Goal: Communication & Community: Answer question/provide support

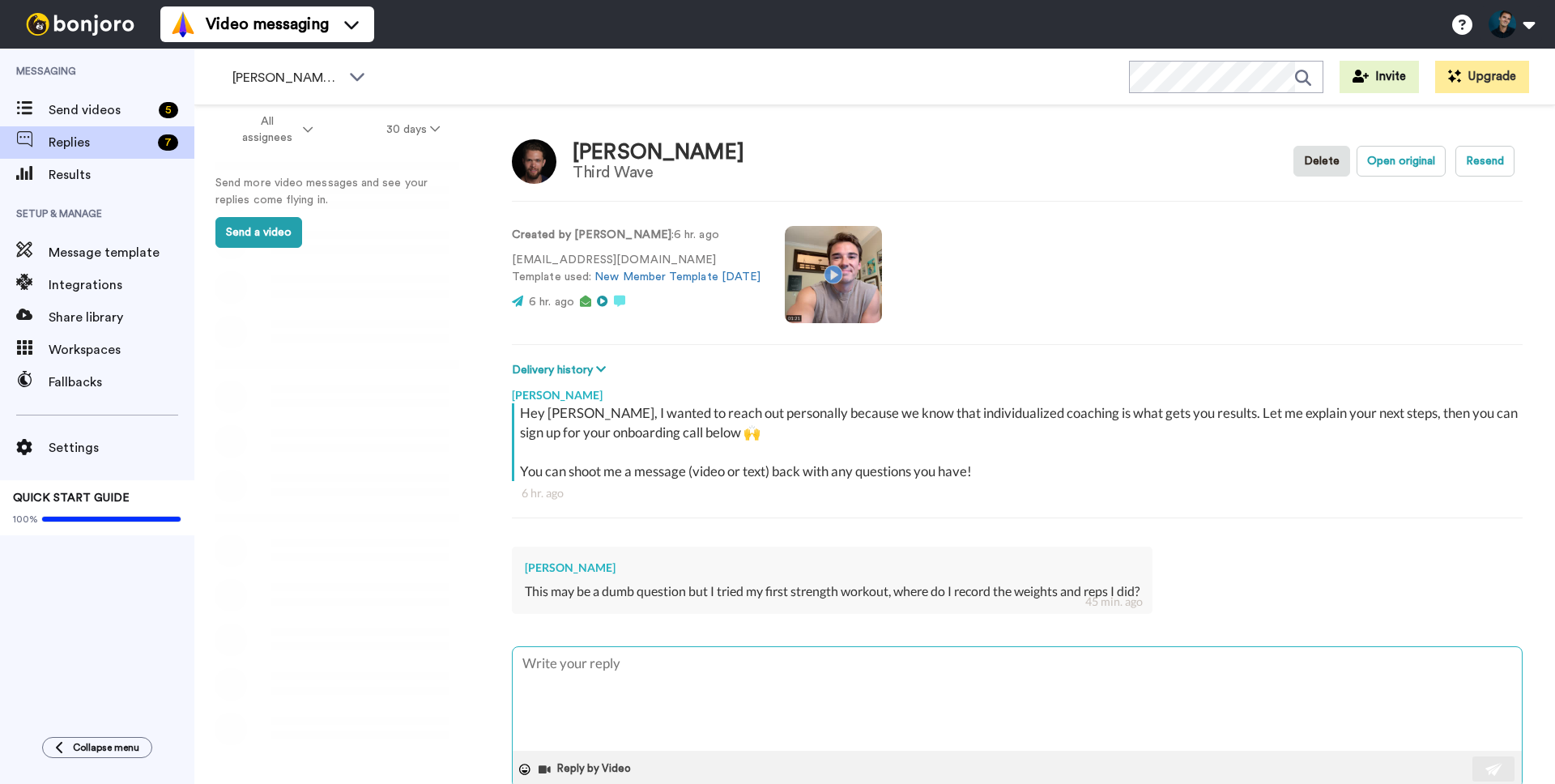
click at [689, 677] on textarea at bounding box center [1017, 699] width 1009 height 104
type textarea "x"
type textarea "N"
type textarea "x"
type textarea "No"
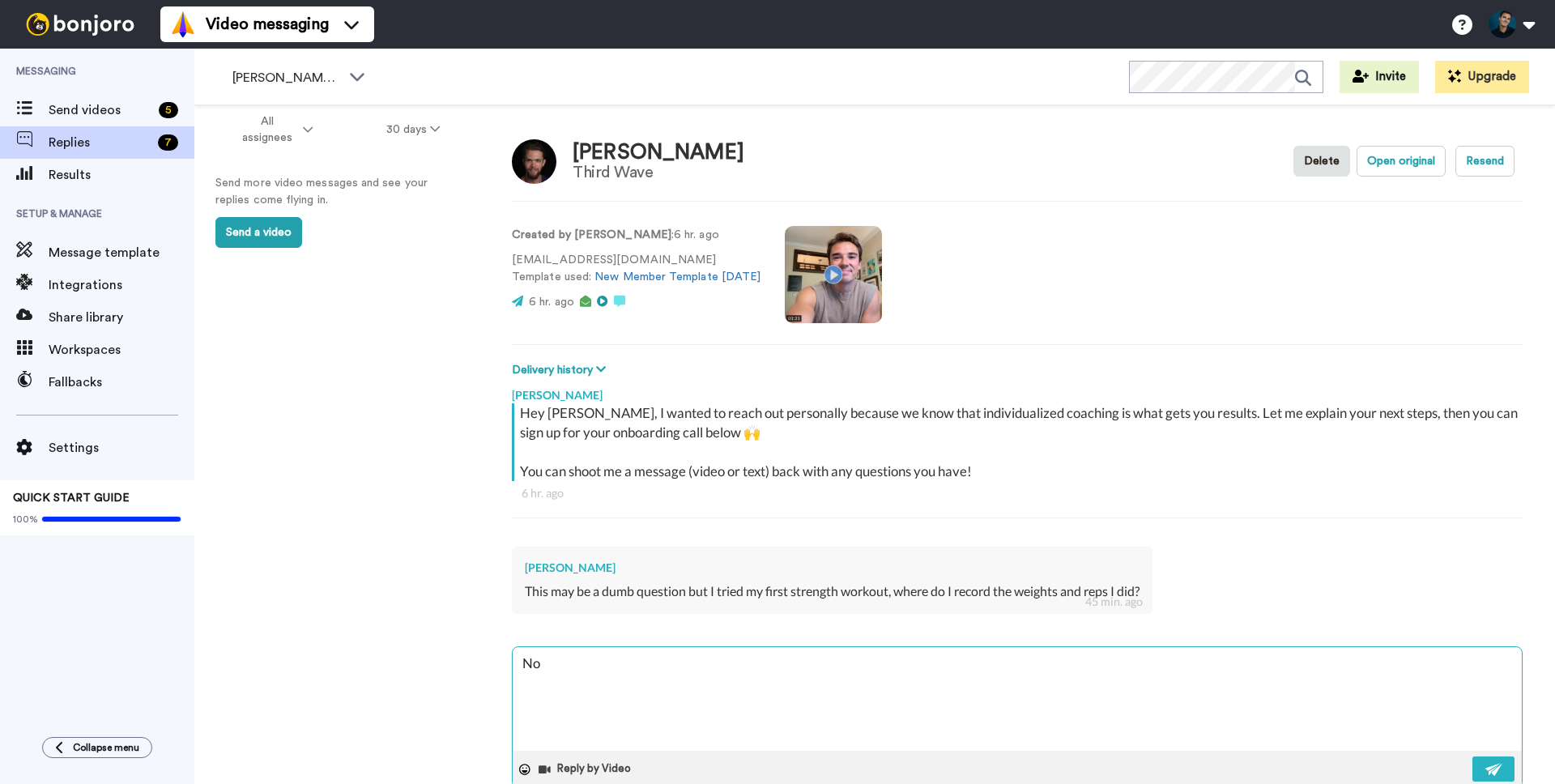
type textarea "x"
type textarea "Not"
type textarea "x"
type textarea "Not"
type textarea "x"
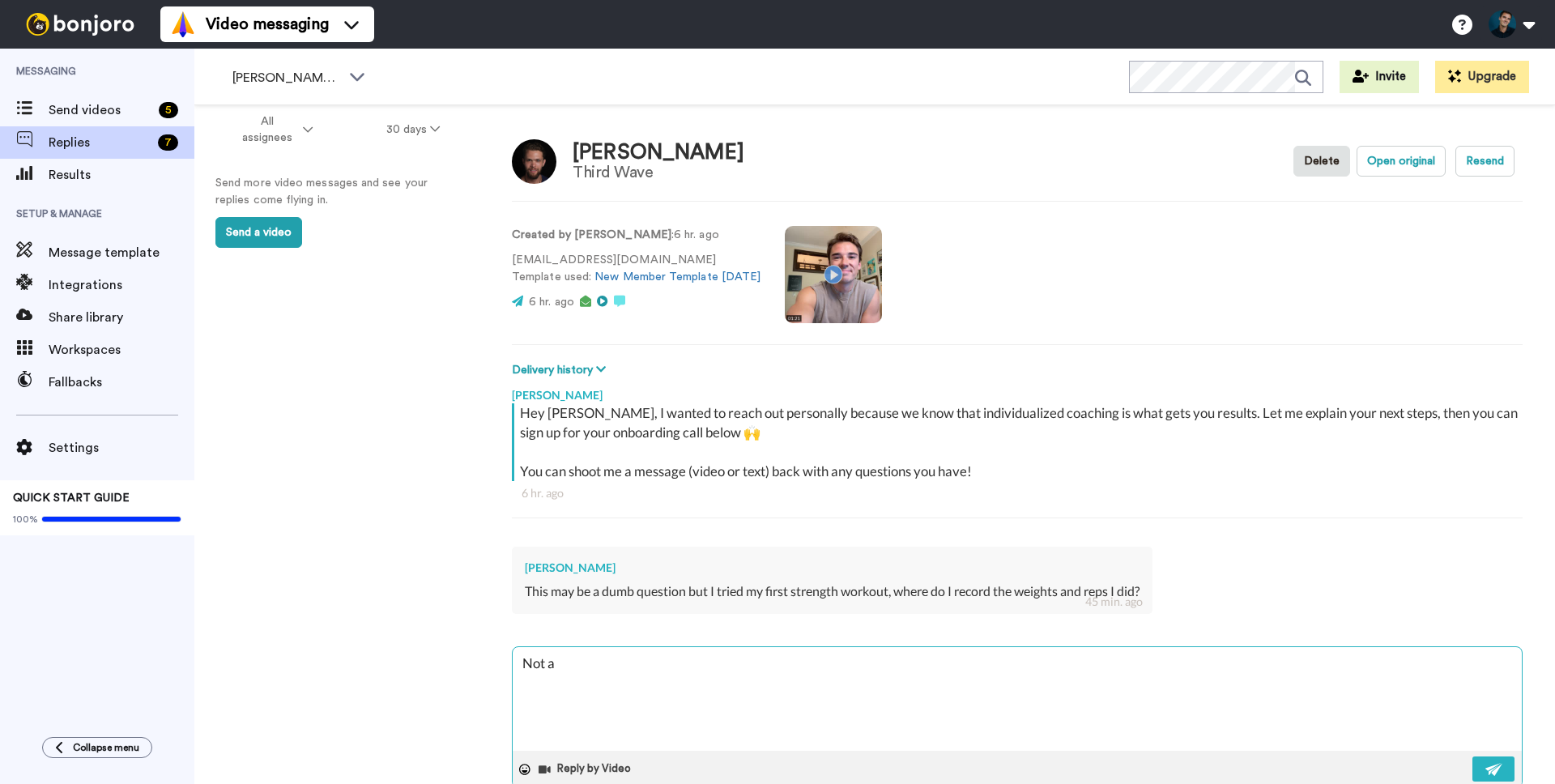
type textarea "Not a"
type textarea "x"
type textarea "Not a d"
type textarea "x"
type textarea "Not a du"
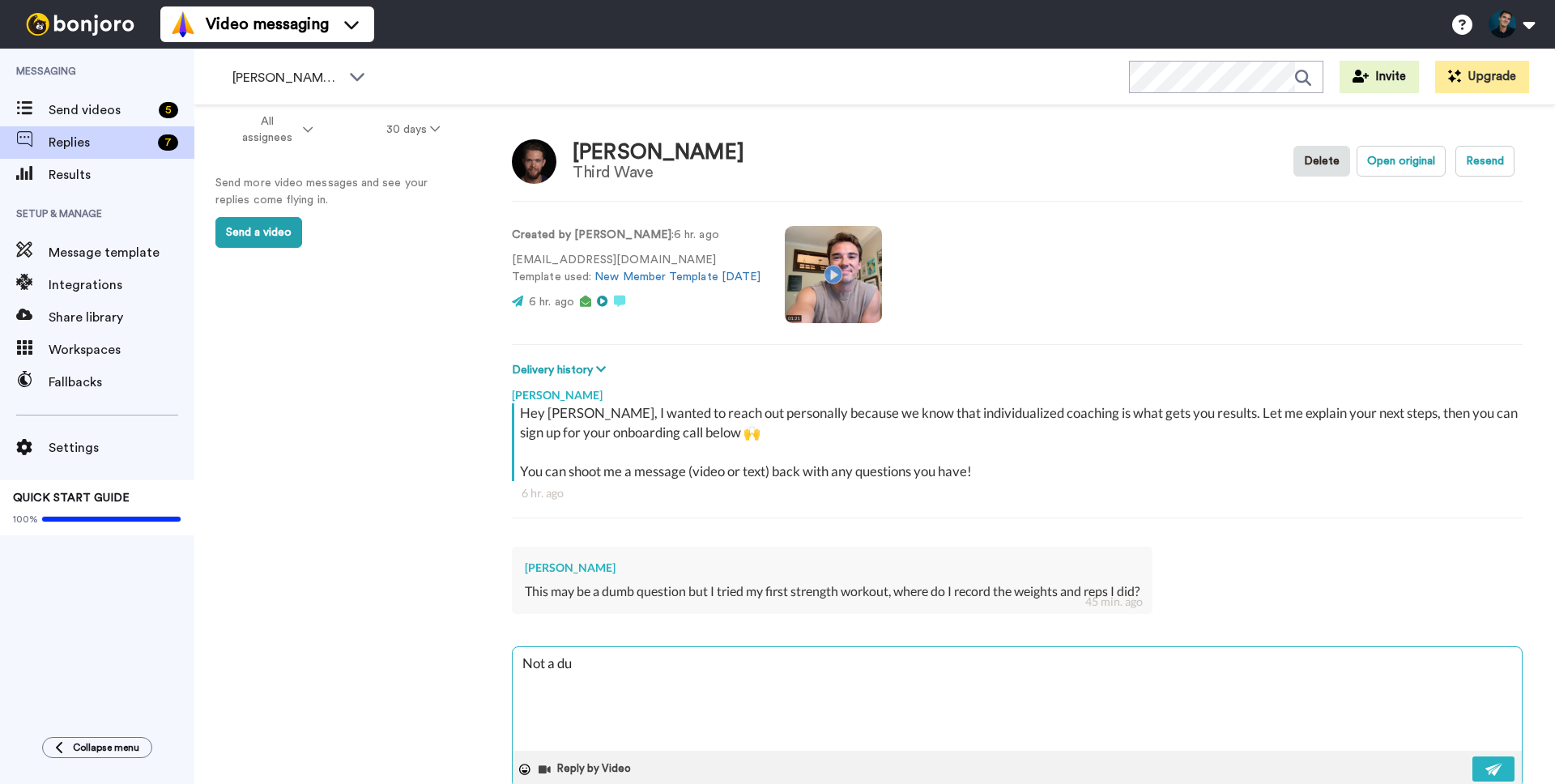
type textarea "x"
type textarea "Not a dum"
type textarea "x"
type textarea "Not a dumb"
type textarea "x"
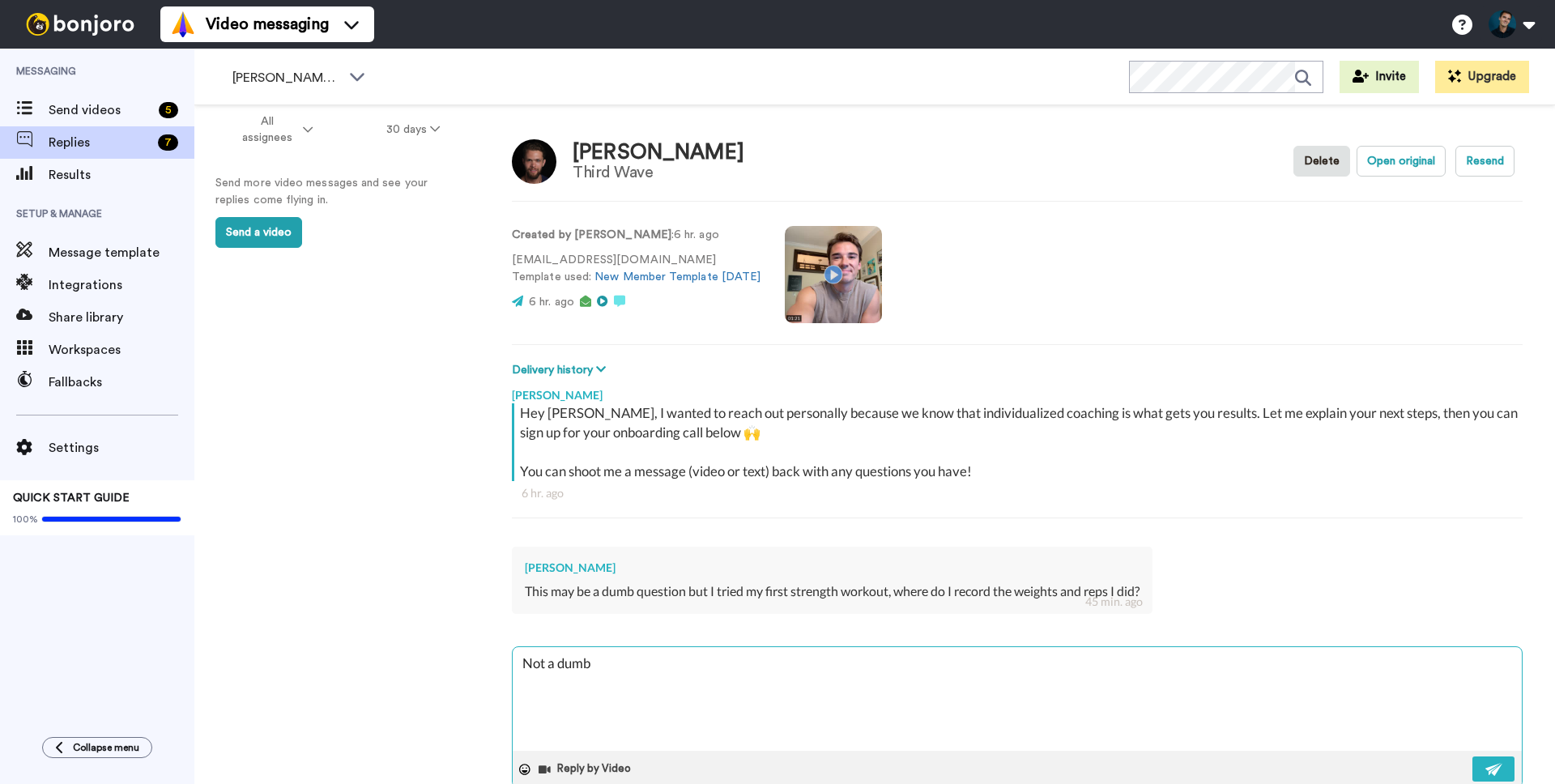
type textarea "Not a dumb"
type textarea "x"
type textarea "Not a dumb q"
type textarea "x"
type textarea "Not a dumb qu"
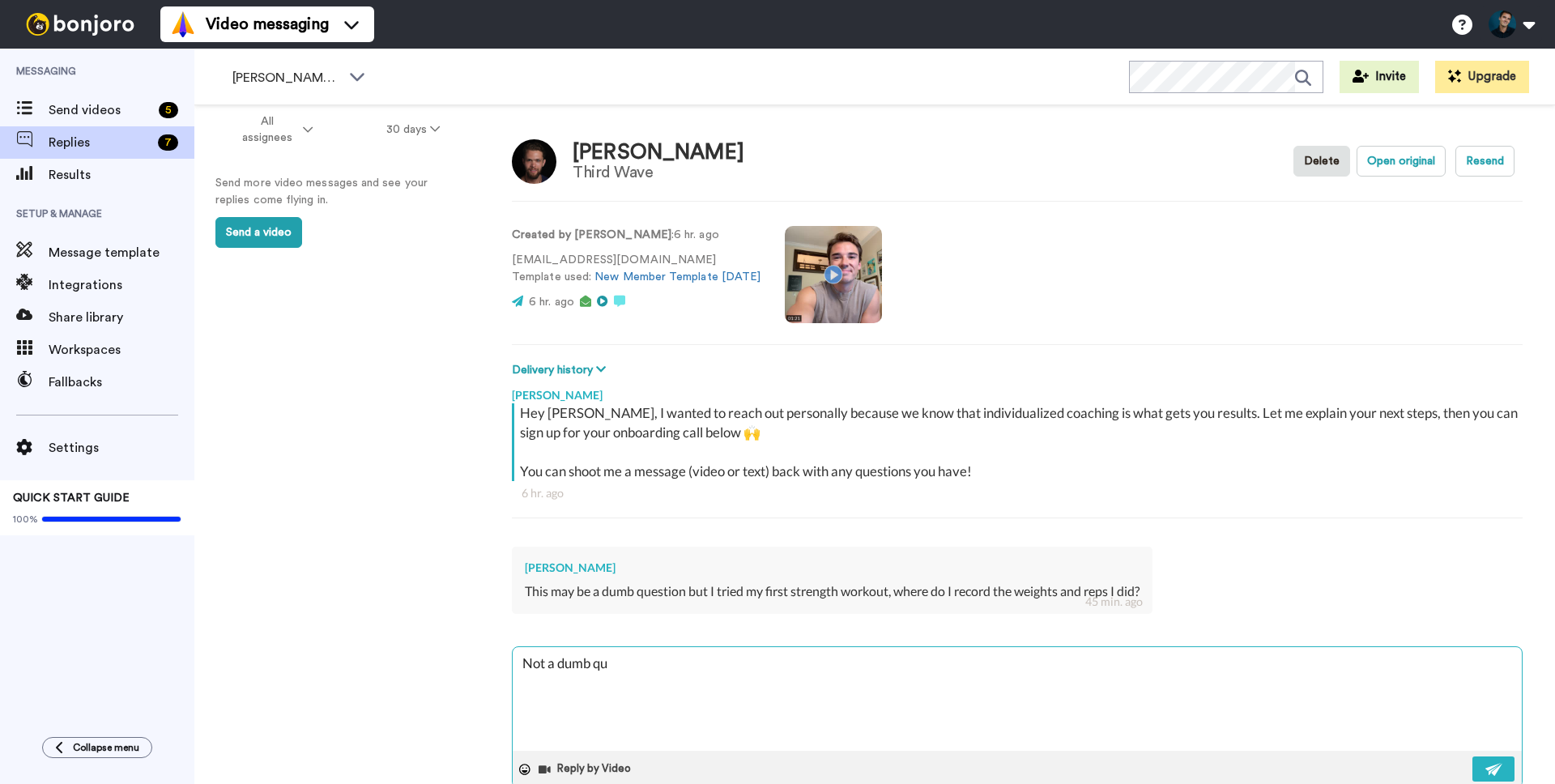
type textarea "x"
type textarea "Not a dumb que"
type textarea "x"
type textarea "Not a dumb ques"
type textarea "x"
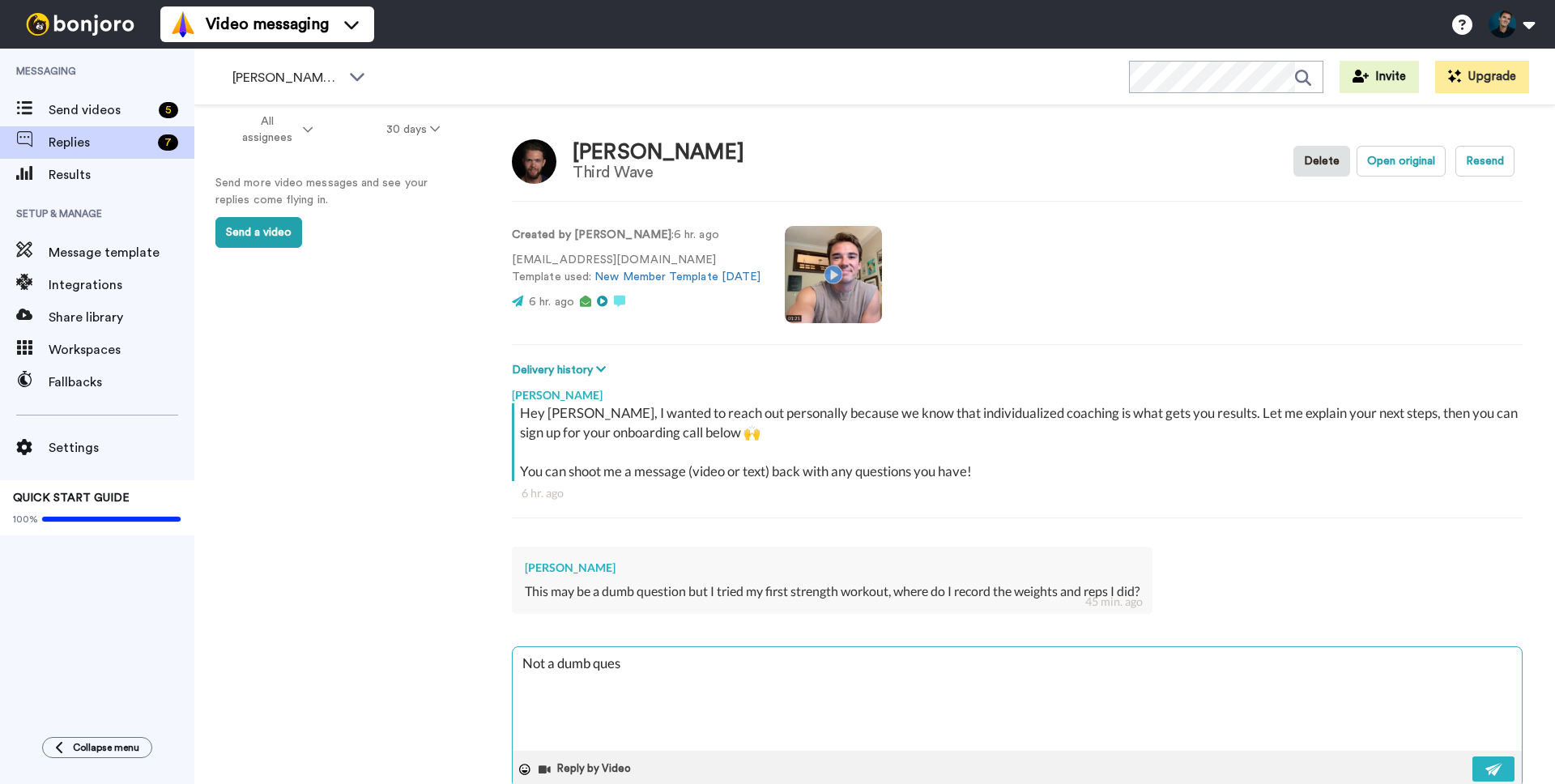
type textarea "Not a dumb quest"
type textarea "x"
type textarea "Not a dumb questi"
type textarea "x"
type textarea "Not a dumb questio"
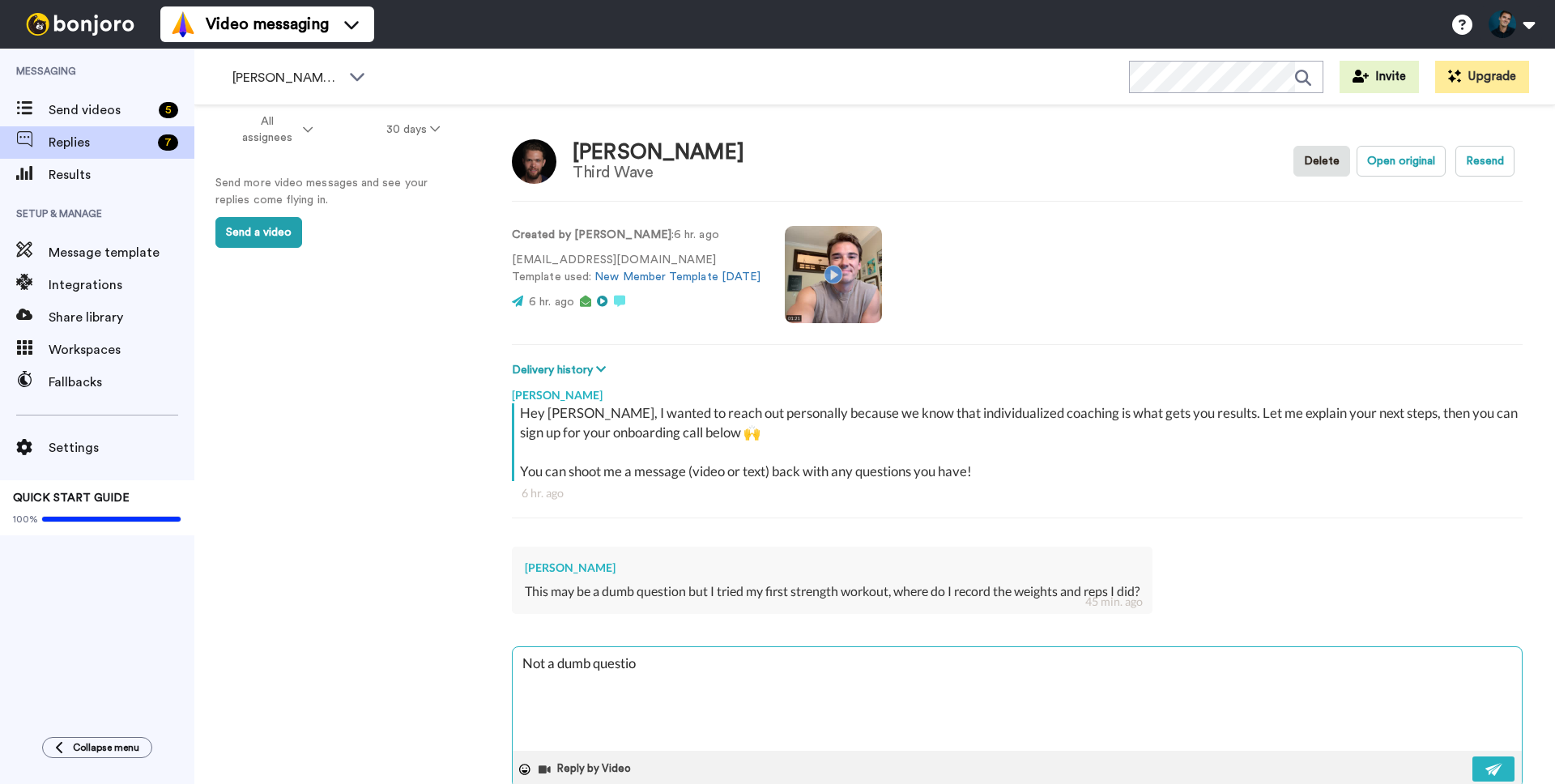
type textarea "x"
type textarea "Not a dumb question"
type textarea "x"
type textarea "Not a dumb question"
type textarea "x"
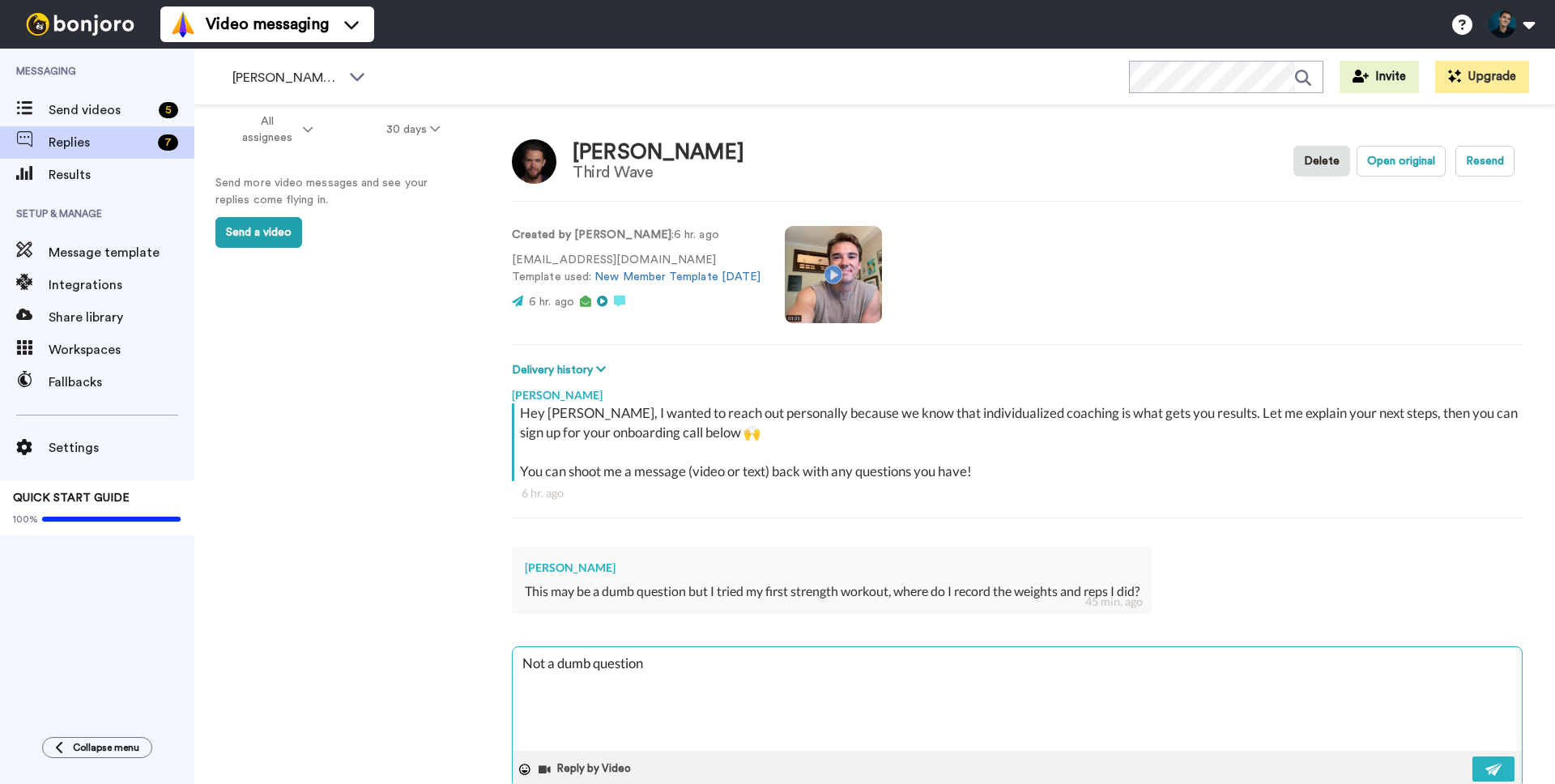
type textarea "Not a dumb question a"
type textarea "x"
type textarea "Not a dumb question at"
type textarea "x"
type textarea "Not a dumb question at a"
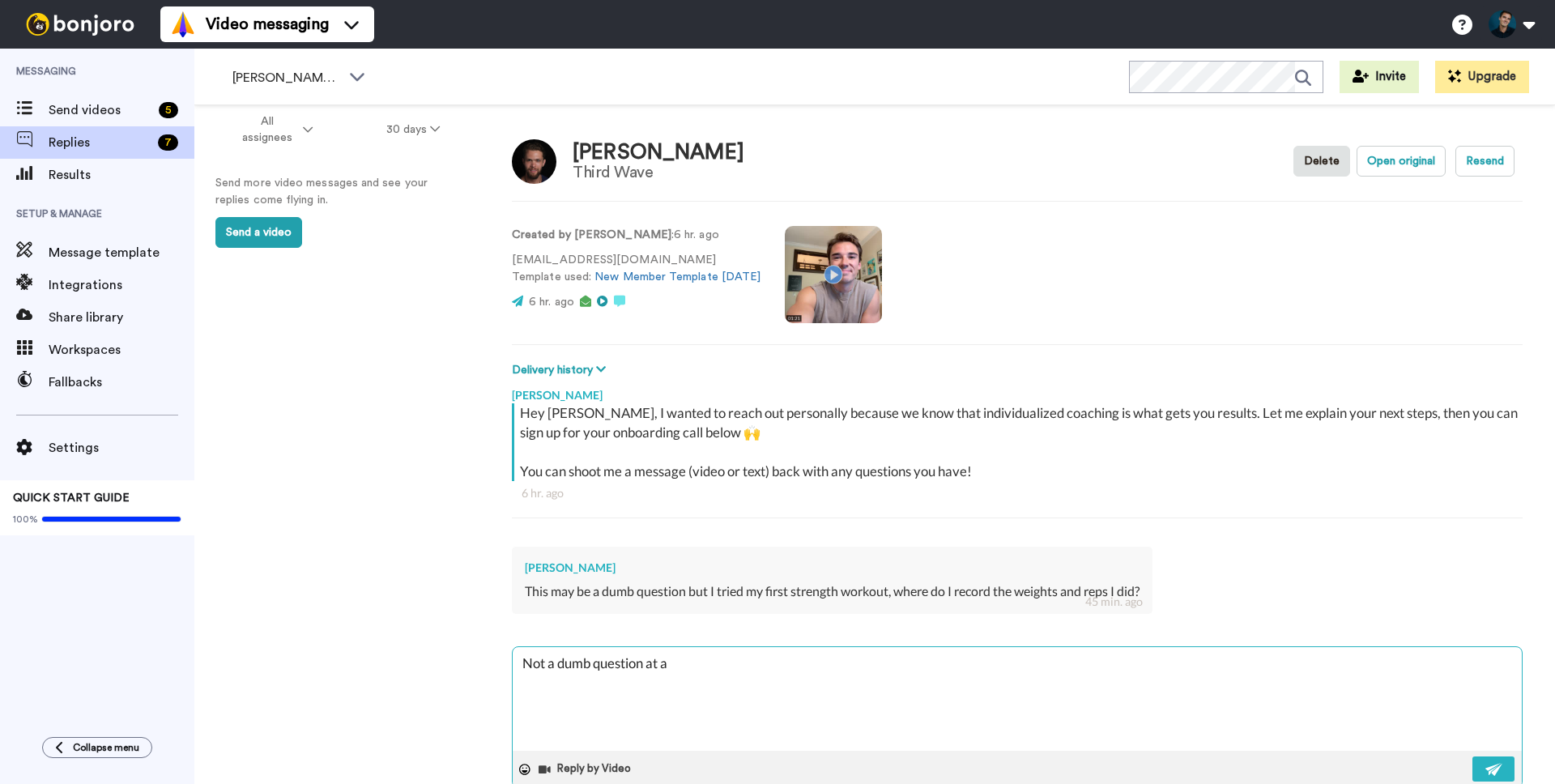
type textarea "x"
type textarea "Not a dumb question at al"
type textarea "x"
type textarea "Not a dumb question at all"
type textarea "x"
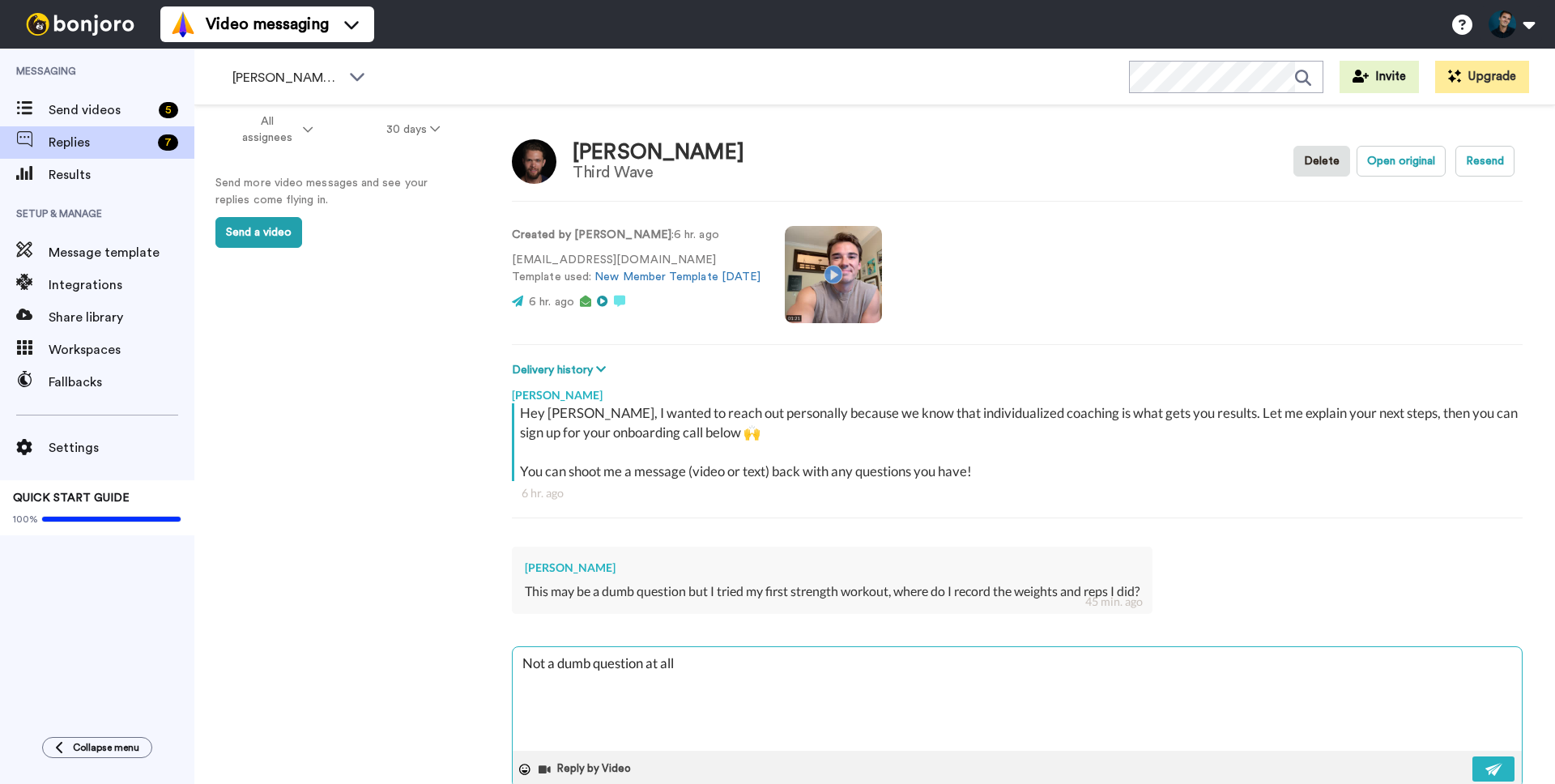
type textarea "Not a dumb question at all!"
type textarea "x"
type textarea "Not a dumb question at all!!"
type textarea "x"
type textarea "Not a dumb question at all!!"
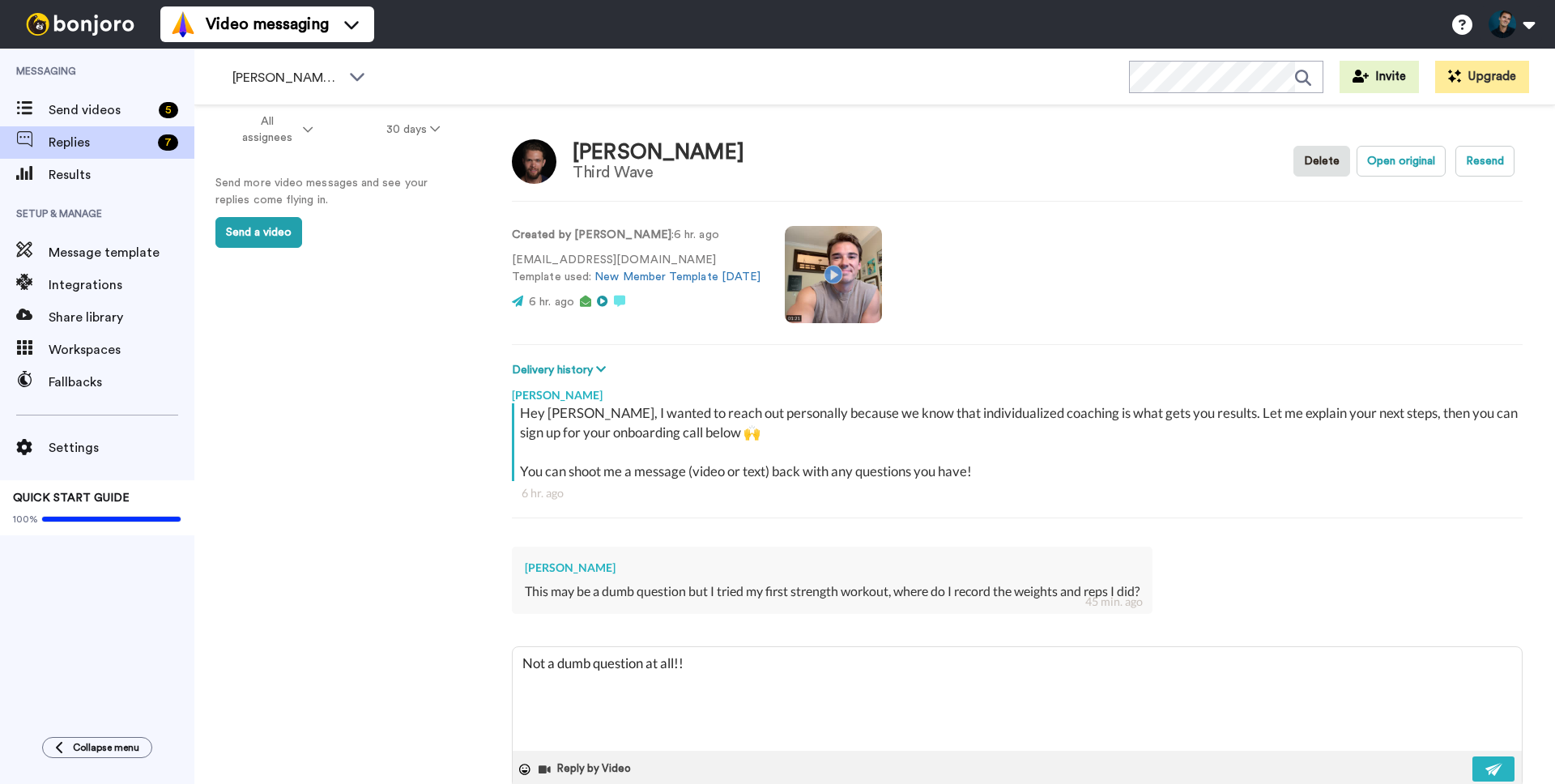
type textarea "x"
type textarea "Not a dumb question at all!! H"
type textarea "x"
type textarea "Not a dumb question at all!! He"
type textarea "x"
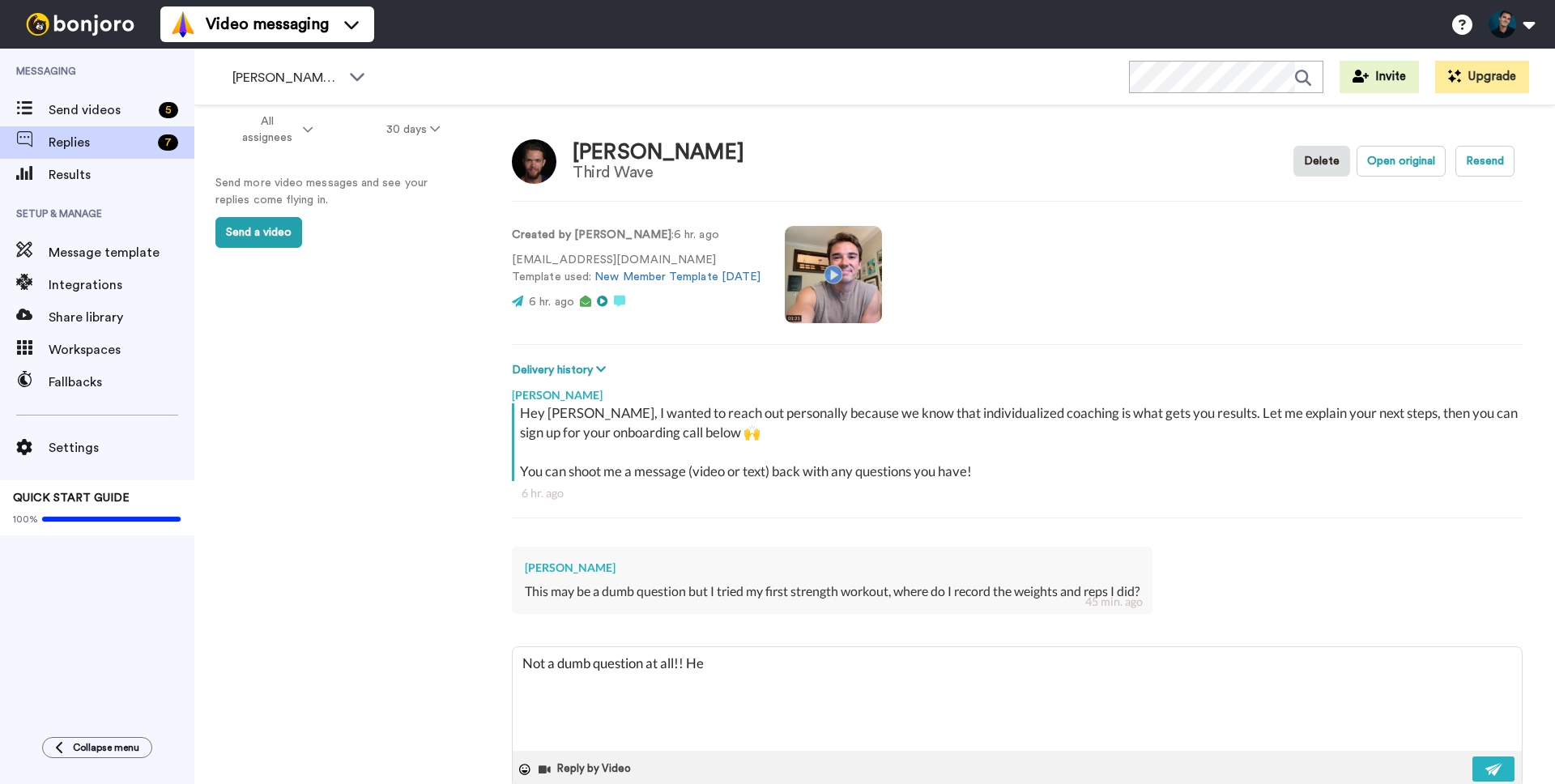
type textarea "Not a dumb question at all!! Her"
type textarea "x"
type textarea "Not a dumb question at all!! Here"
type textarea "x"
type textarea "Not a dumb question at all!! Here'"
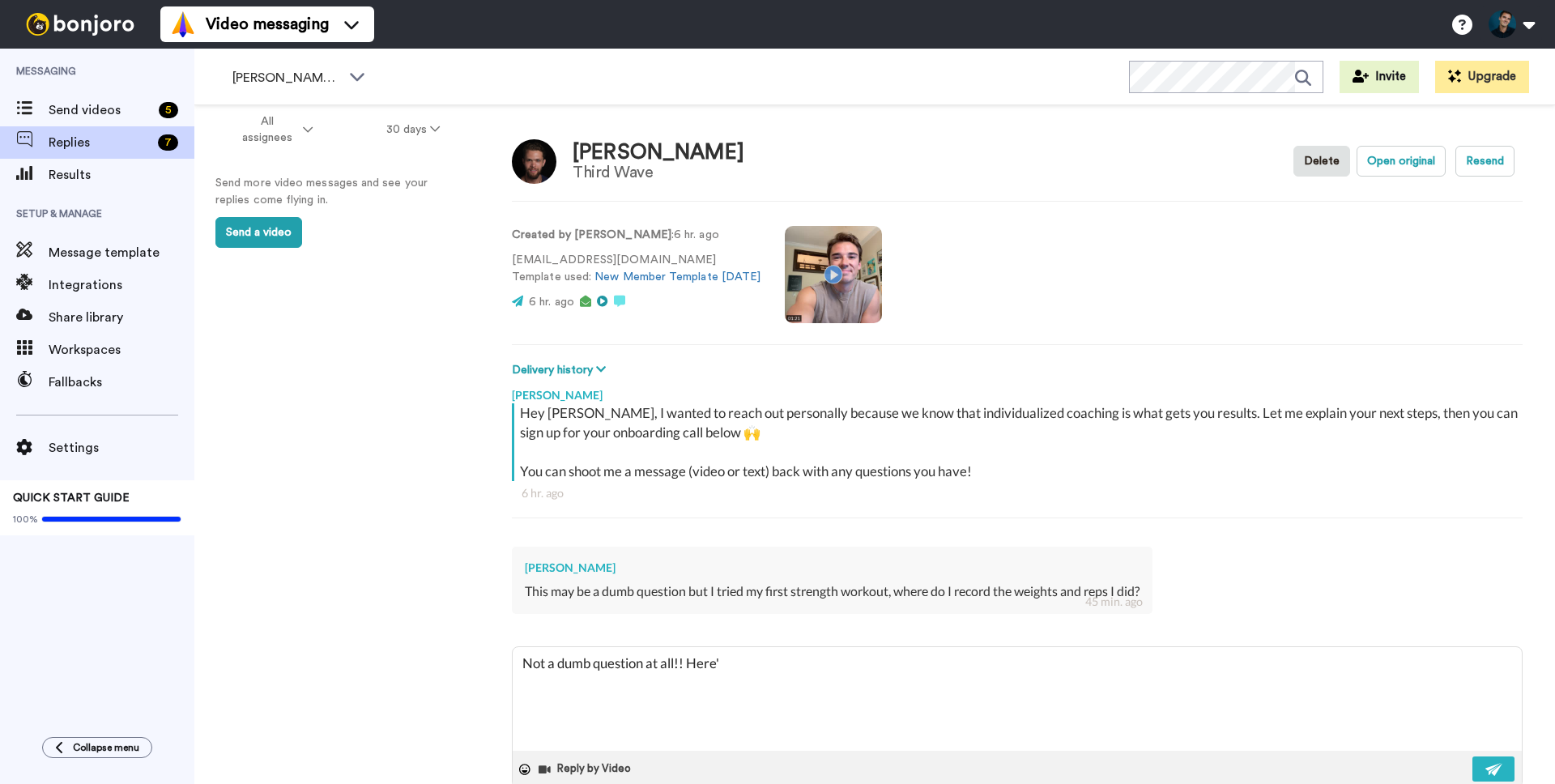
type textarea "x"
type textarea "Not a dumb question at all!! Here's"
type textarea "x"
type textarea "Not a dumb question at all!! Here's"
type textarea "x"
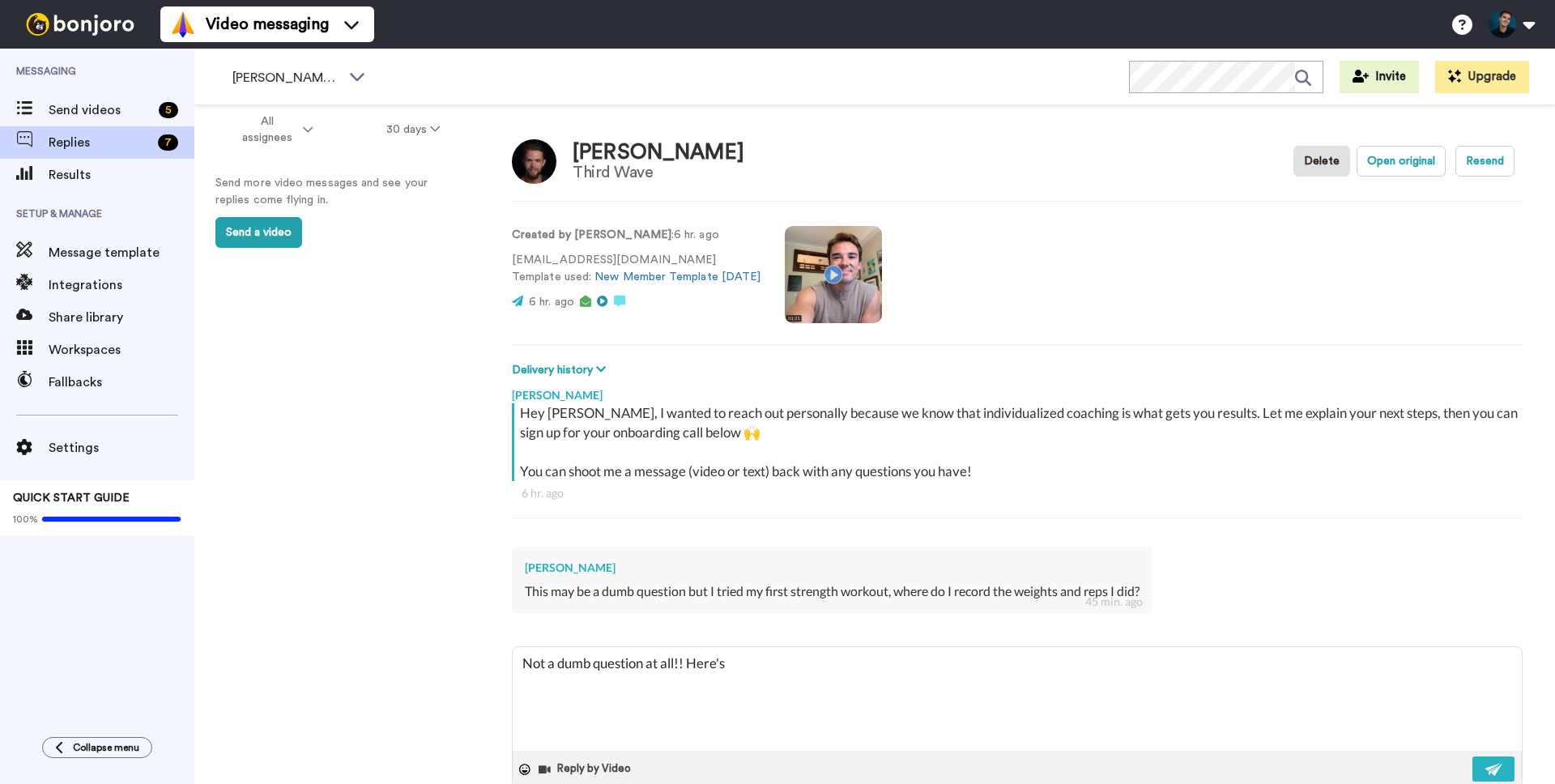
type textarea "Not a dumb question at all!! Here's a"
type textarea "x"
type textarea "Not a dumb question at all!! Here's a"
type textarea "x"
type textarea "Not a dumb question at all!! Here's a l"
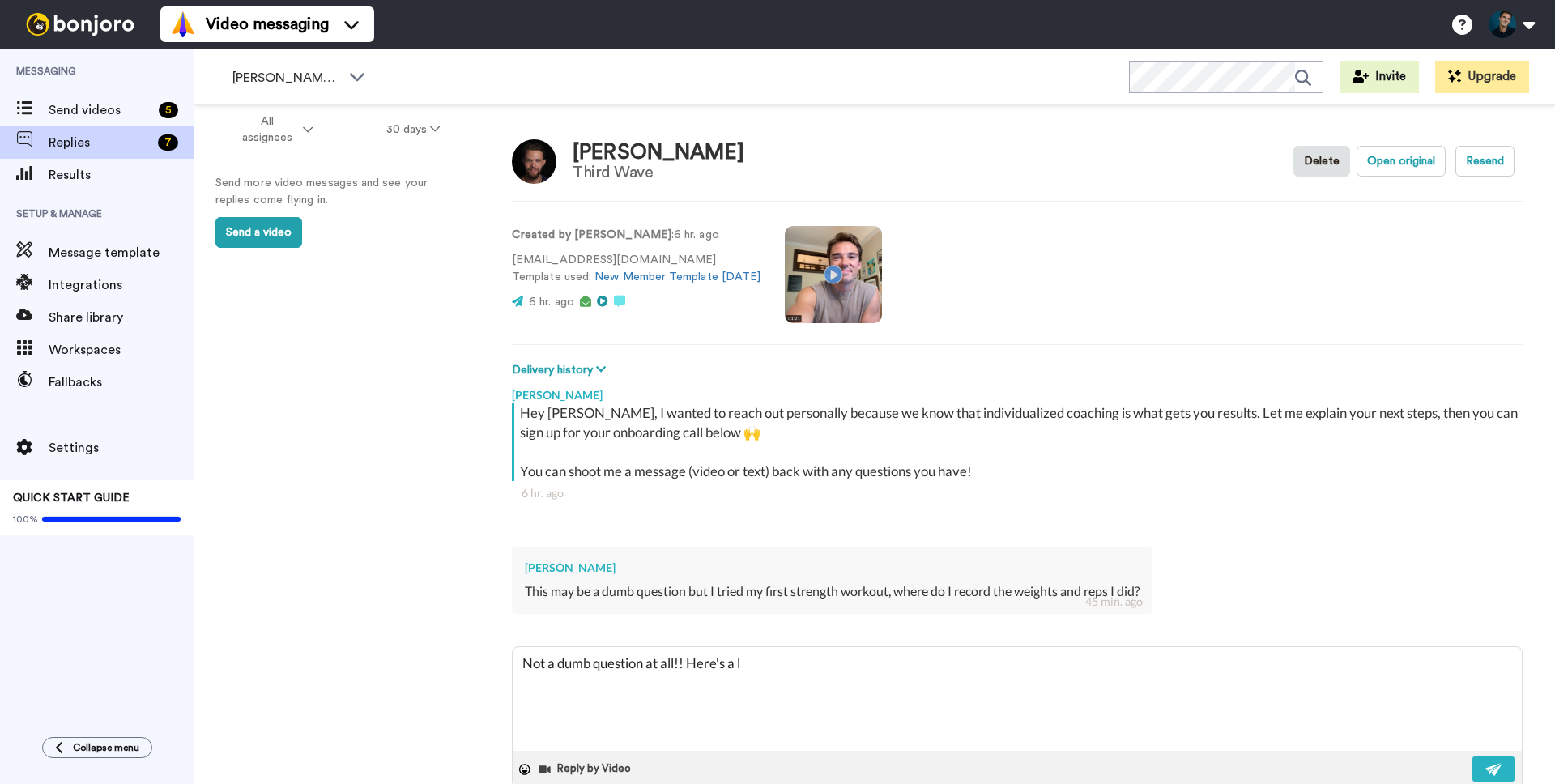
type textarea "x"
type textarea "Not a dumb question at all!! Here's a li"
type textarea "x"
type textarea "Not a dumb question at all!! Here's a lit"
type textarea "x"
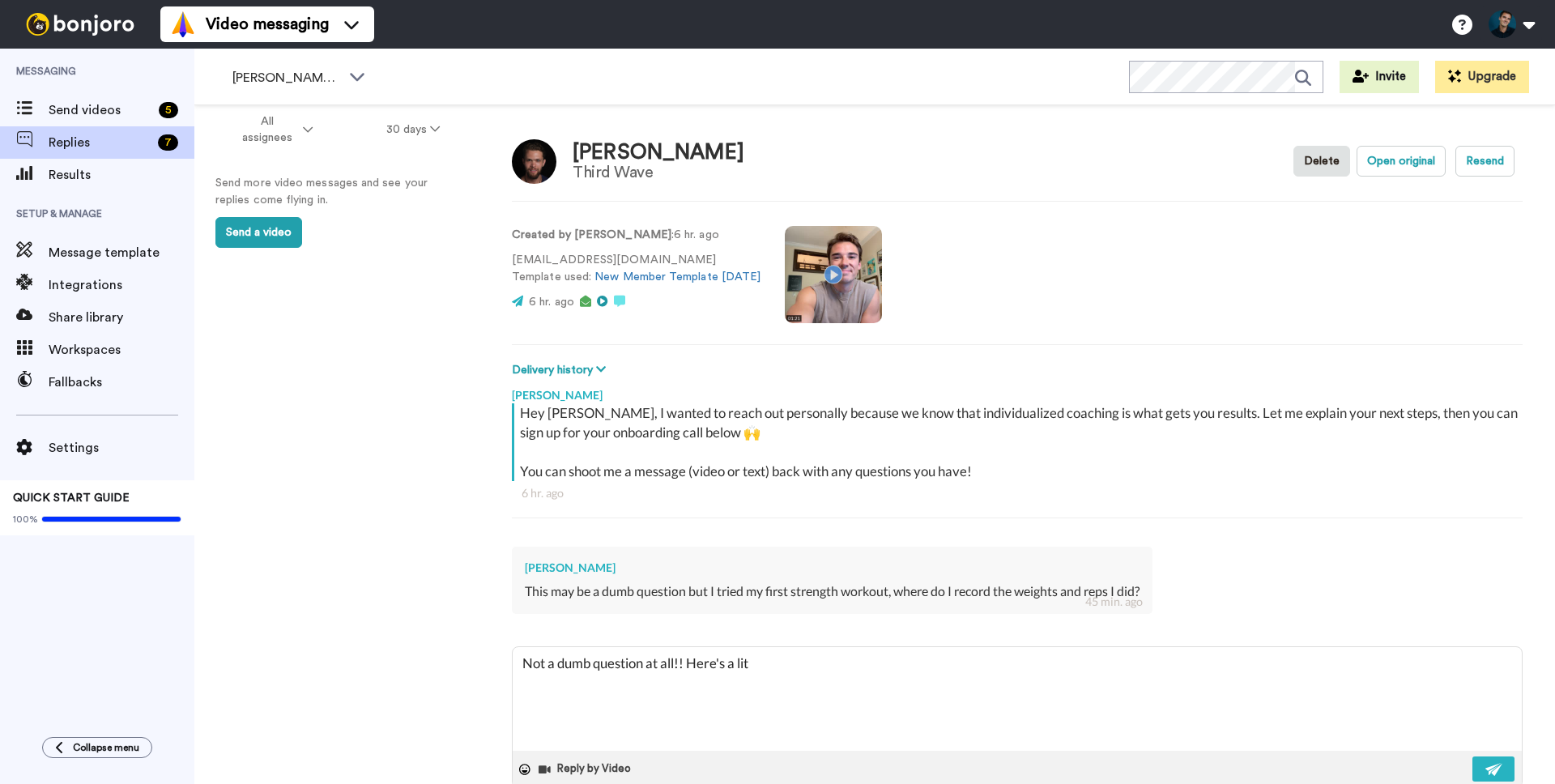
type textarea "Not a dumb question at all!! Here's a litt"
type textarea "x"
type textarea "Not a dumb question at all!! Here's a littl"
type textarea "x"
type textarea "Not a dumb question at all!! Here's a little"
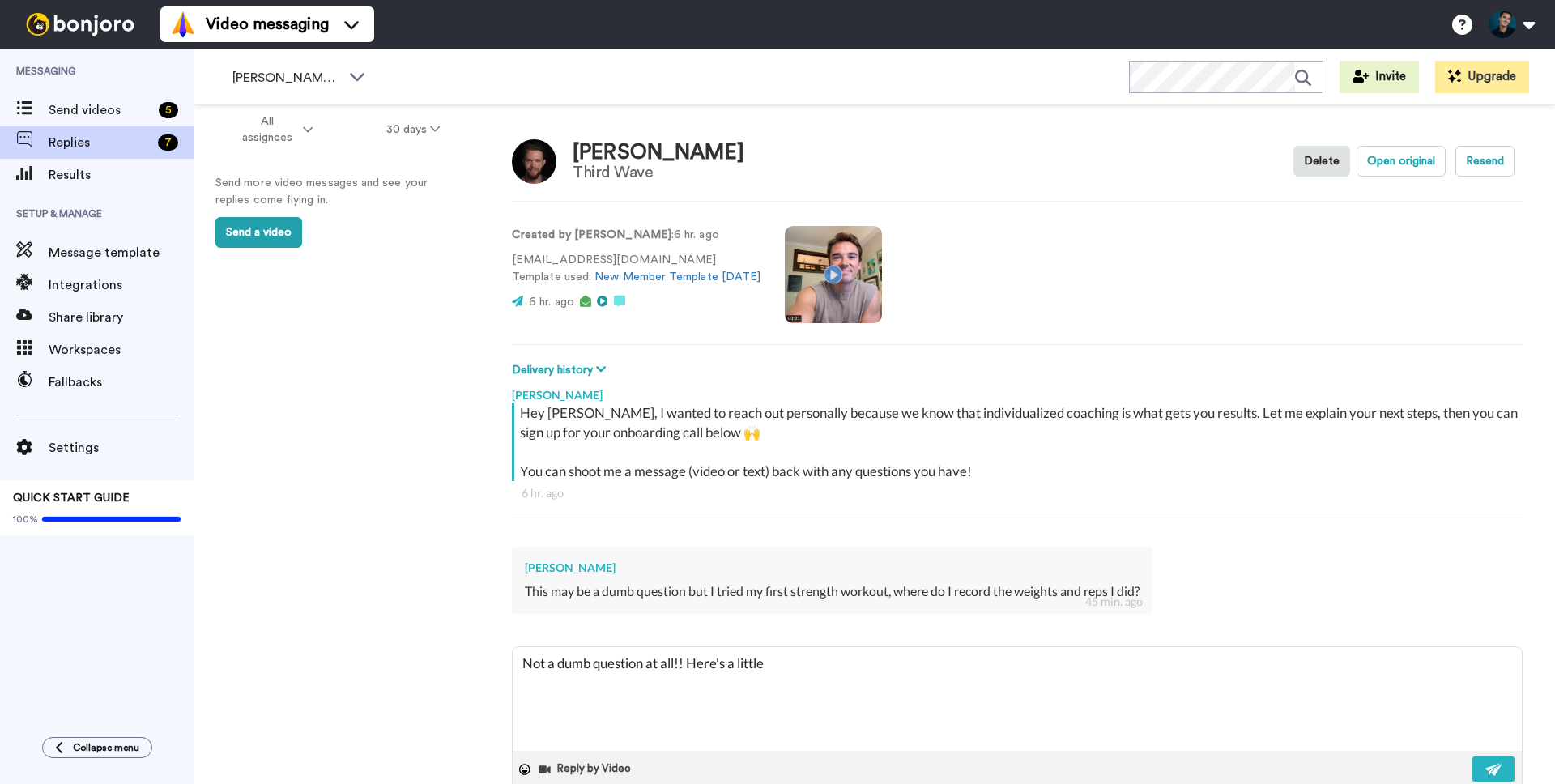
type textarea "x"
type textarea "Not a dumb question at all!! Here's a little"
type textarea "x"
type textarea "Not a dumb question at all!! Here's a little v"
type textarea "x"
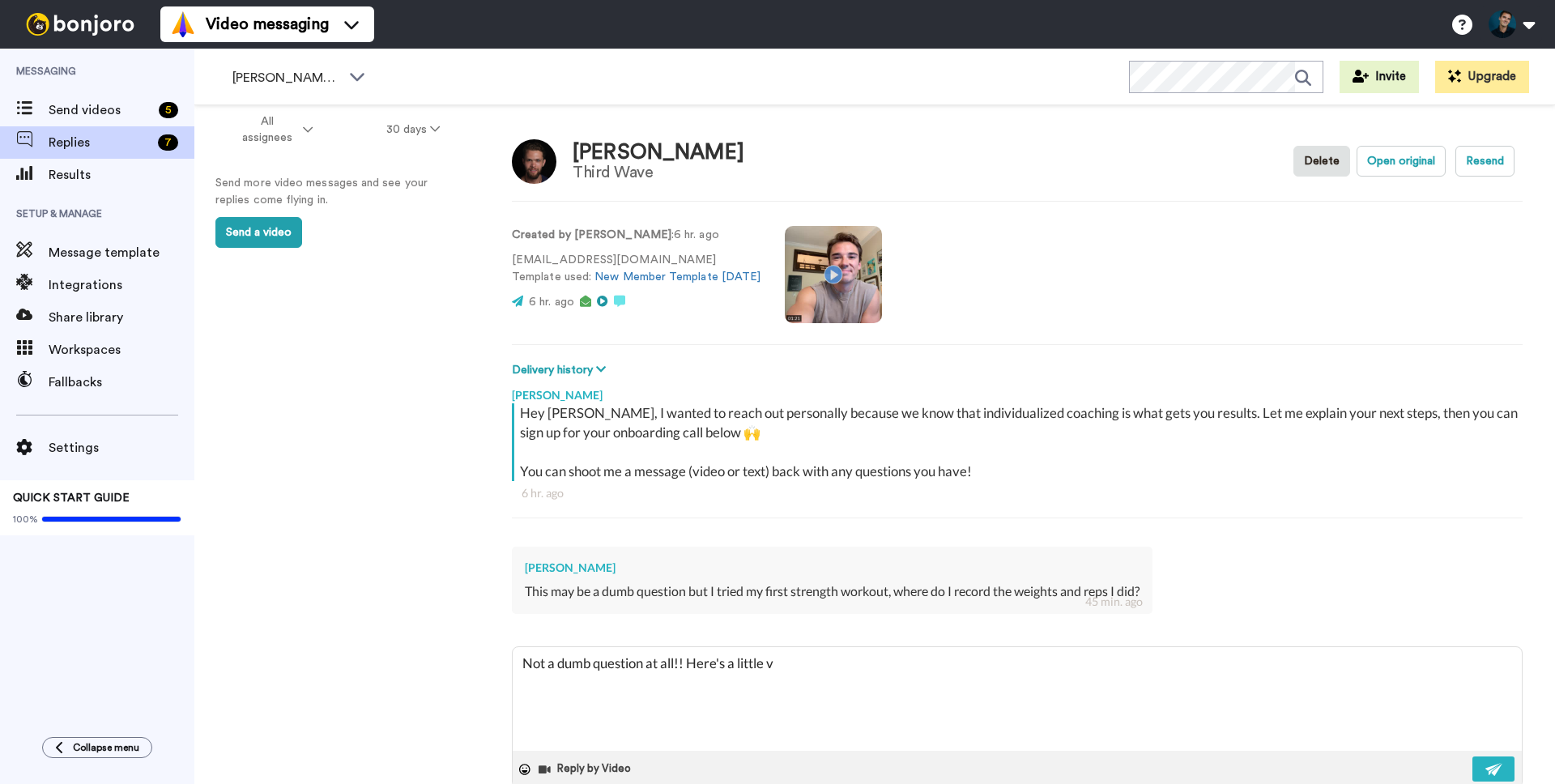
type textarea "Not a dumb question at all!! Here's a little vi"
type textarea "x"
type textarea "Not a dumb question at all!! Here's a little vie"
type textarea "x"
type textarea "Not a dumb question at all!! Here's a little vi"
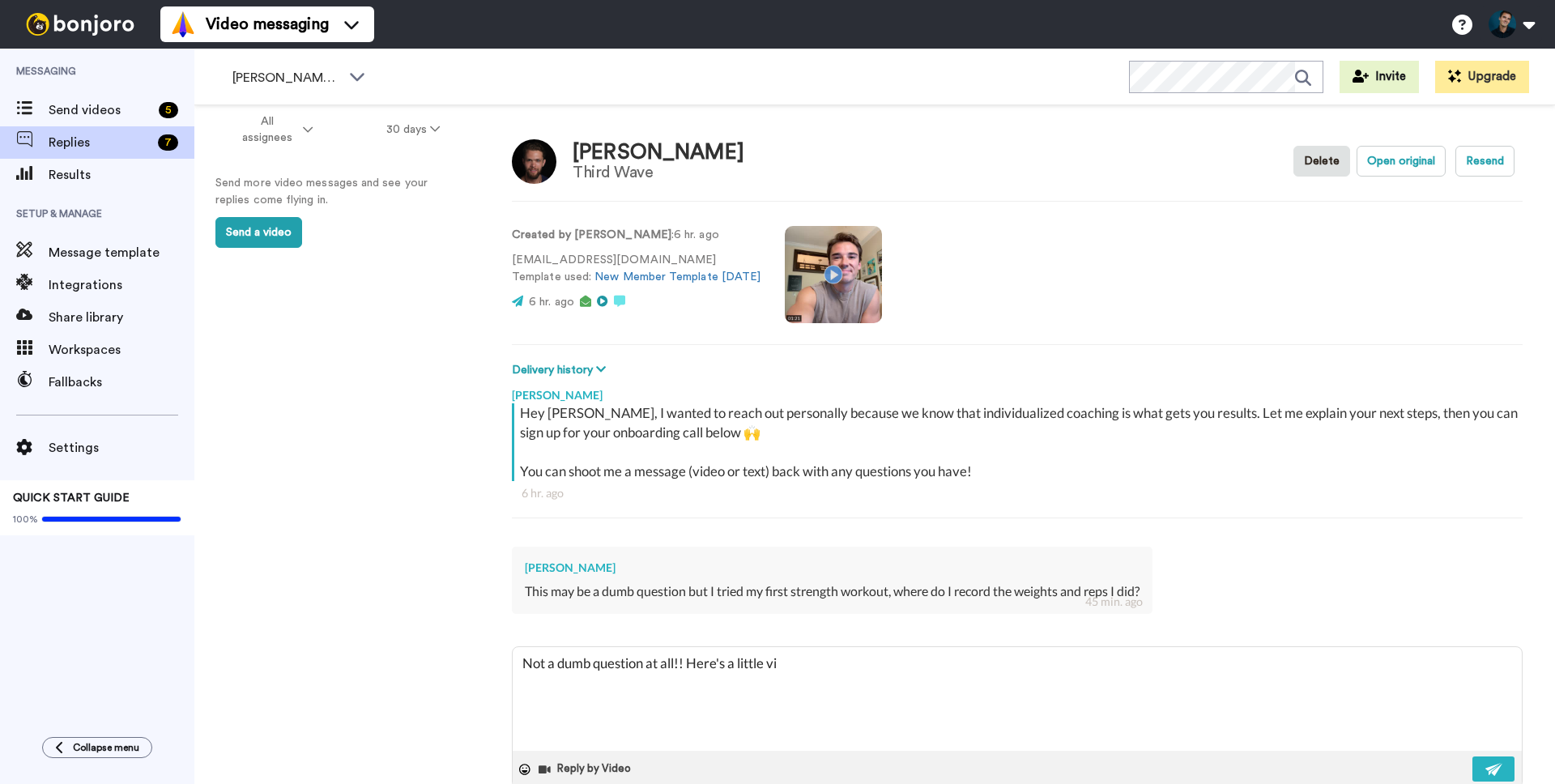
type textarea "x"
type textarea "Not a dumb question at all!! Here's a little vis"
type textarea "x"
type textarea "Not a dumb question at all!! Here's a little visu"
type textarea "x"
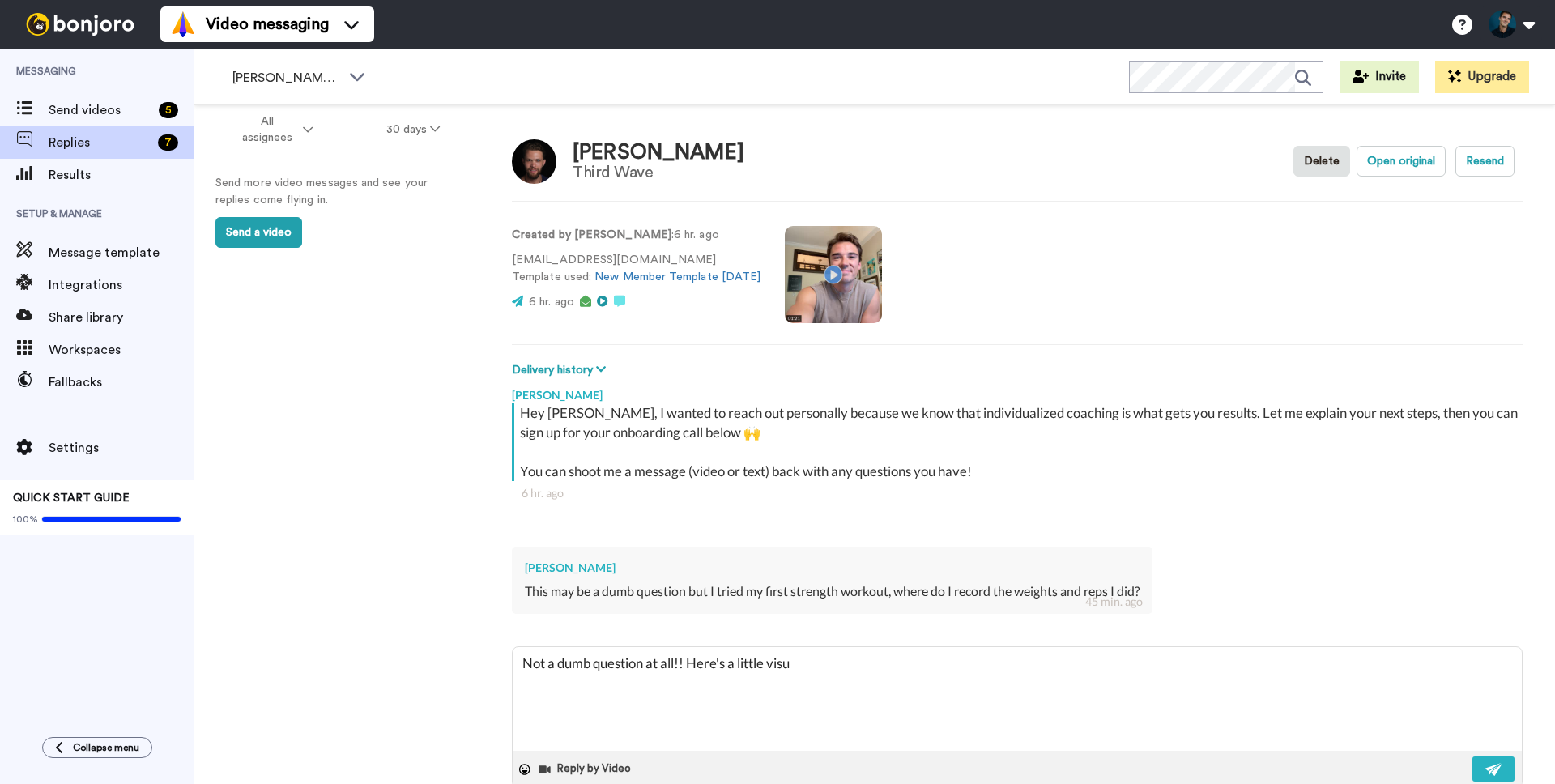
type textarea "Not a dumb question at all!! Here's a little visua"
type textarea "x"
type textarea "Not a dumb question at all!! Here's a little visual"
type textarea "x"
type textarea "Not a dumb question at all!! Here's a little visual"
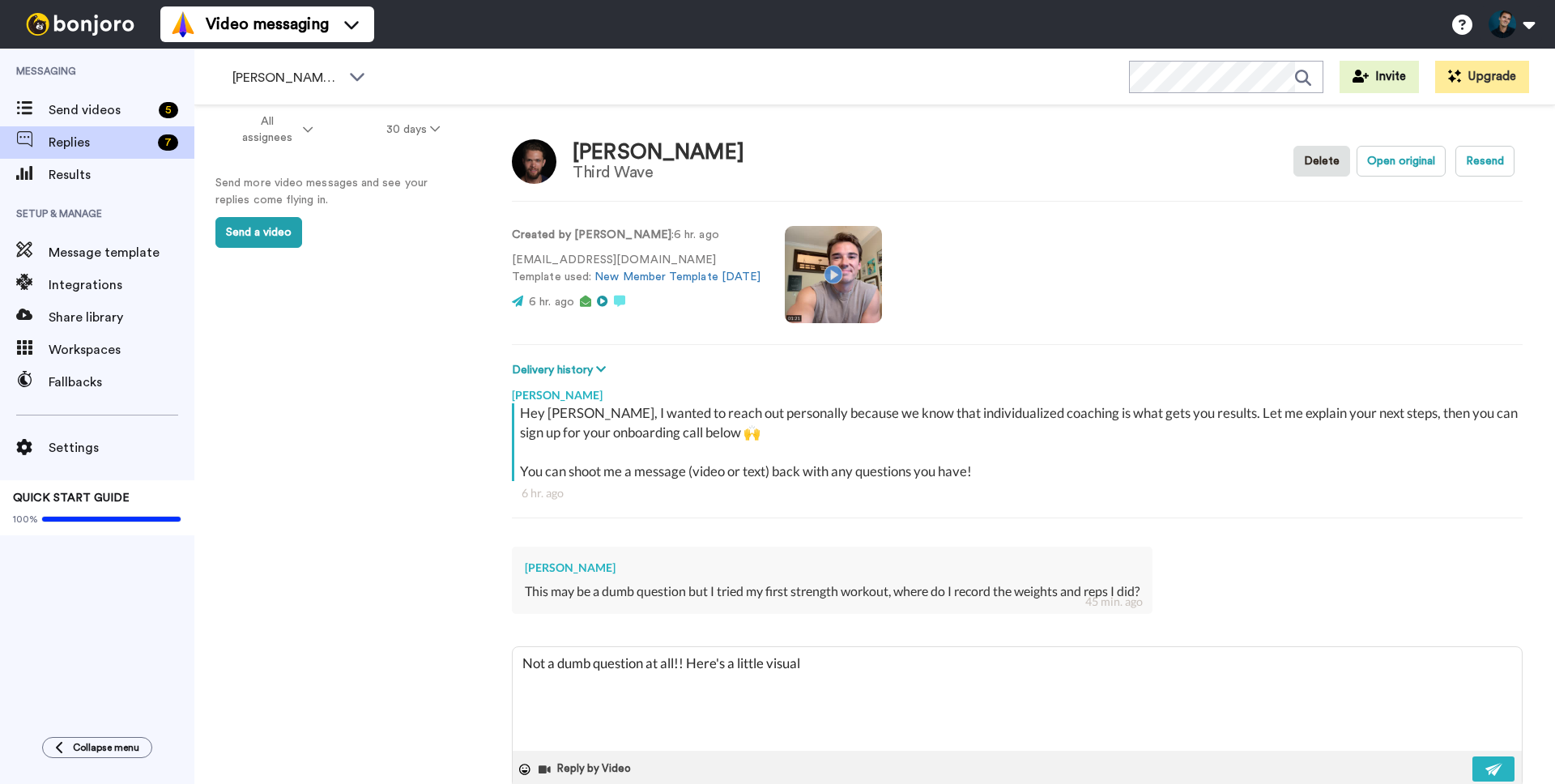
type textarea "x"
type textarea "Not a dumb question at all!! Here's a little visual g"
type textarea "x"
type textarea "Not a dumb question at all!! Here's a little visual gu"
type textarea "x"
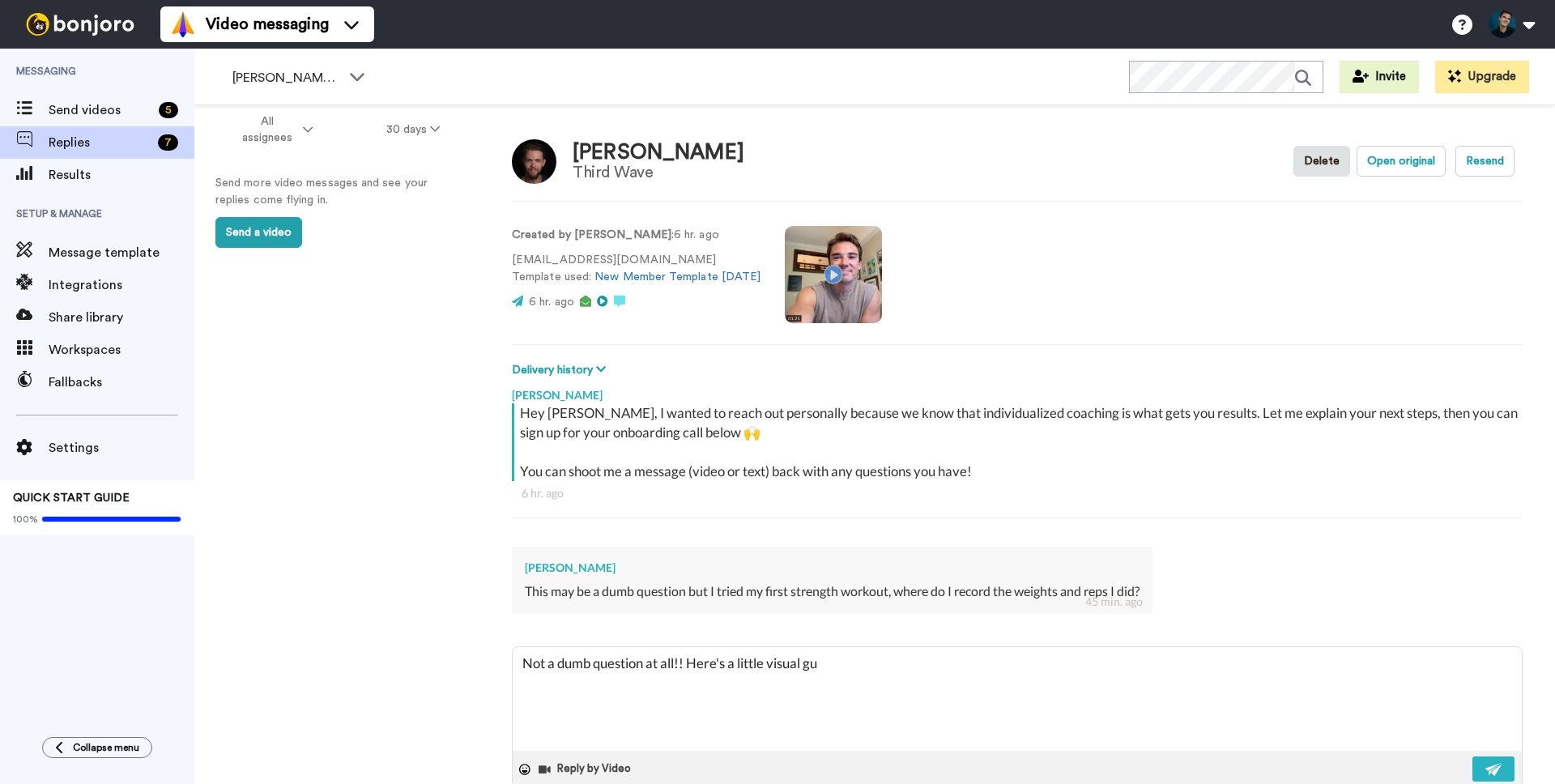
type textarea "Not a dumb question at all!! Here's a little visual gui"
type textarea "x"
type textarea "Not a dumb question at all!! Here's a little visual guid"
type textarea "x"
type textarea "Not a dumb question at all!! Here's a little visual guide"
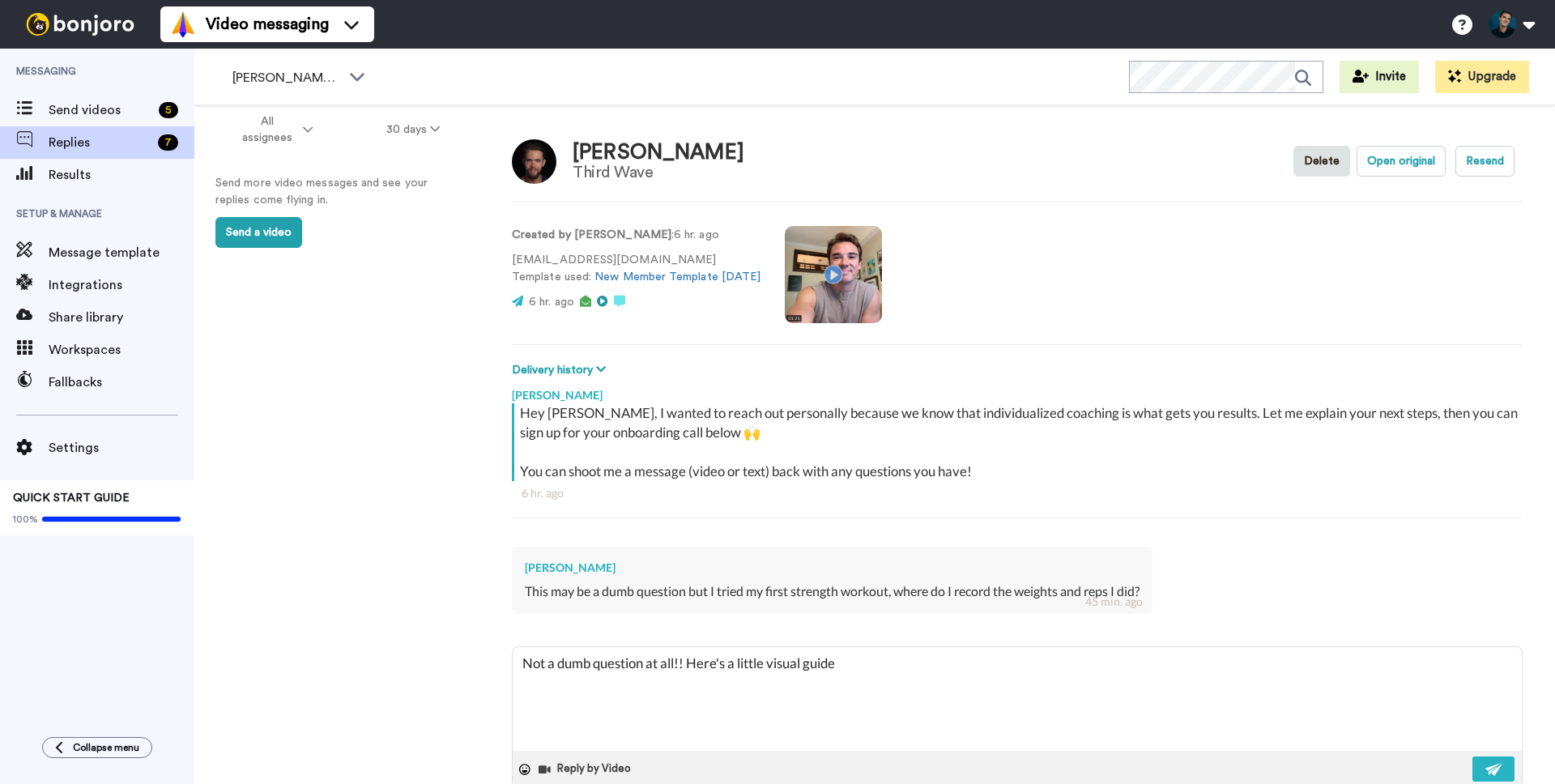
type textarea "x"
type textarea "Not a dumb question at all!! Here's a little visual guide"
type textarea "x"
type textarea "Not a dumb question at all!! Here's a little visual guide f"
type textarea "x"
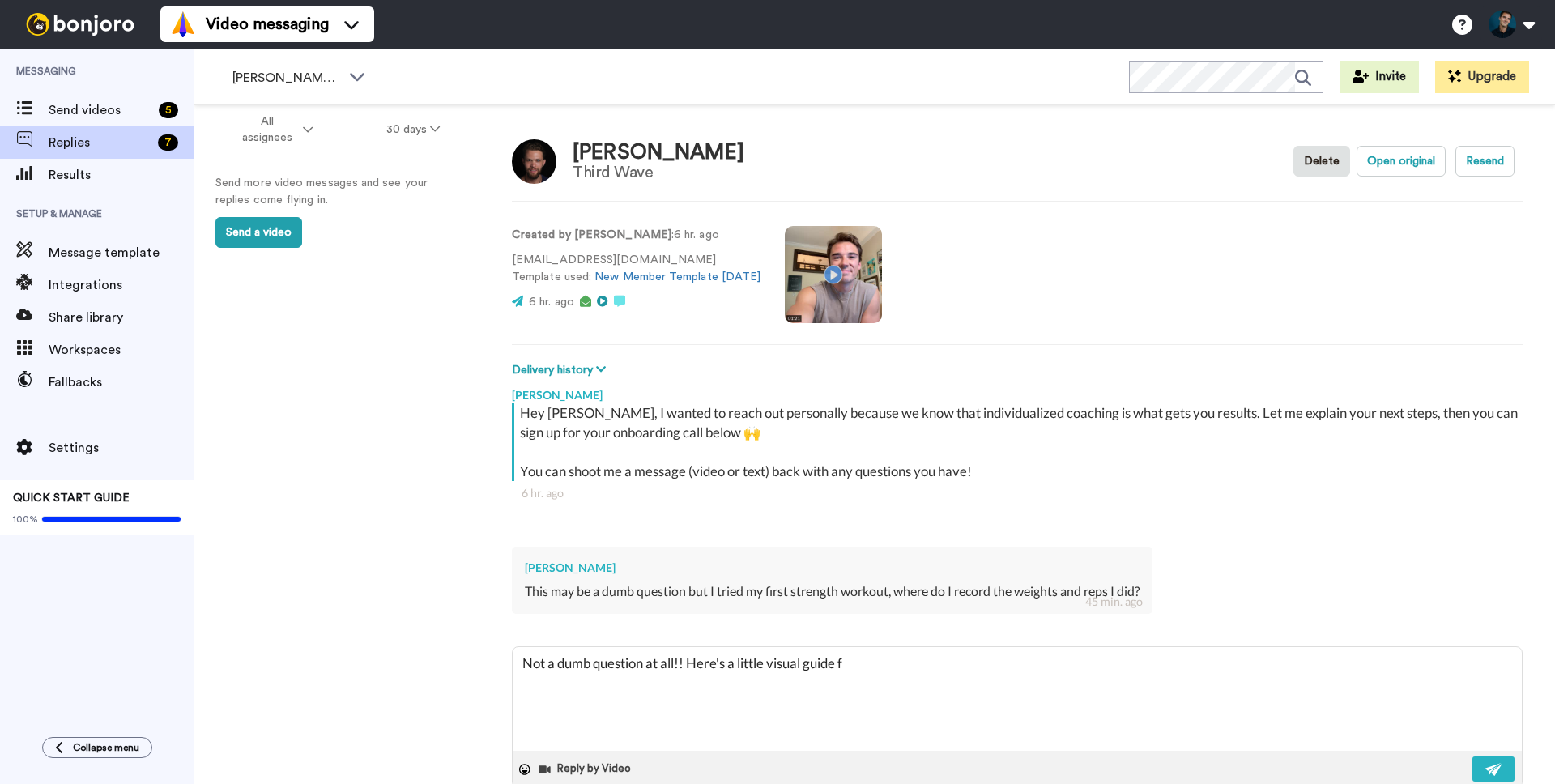
type textarea "Not a dumb question at all!! Here's a little visual guide fo"
type textarea "x"
type textarea "Not a dumb question at all!! Here's a little visual guide for"
type textarea "x"
type textarea "Not a dumb question at all!! Here's a little visual guide for"
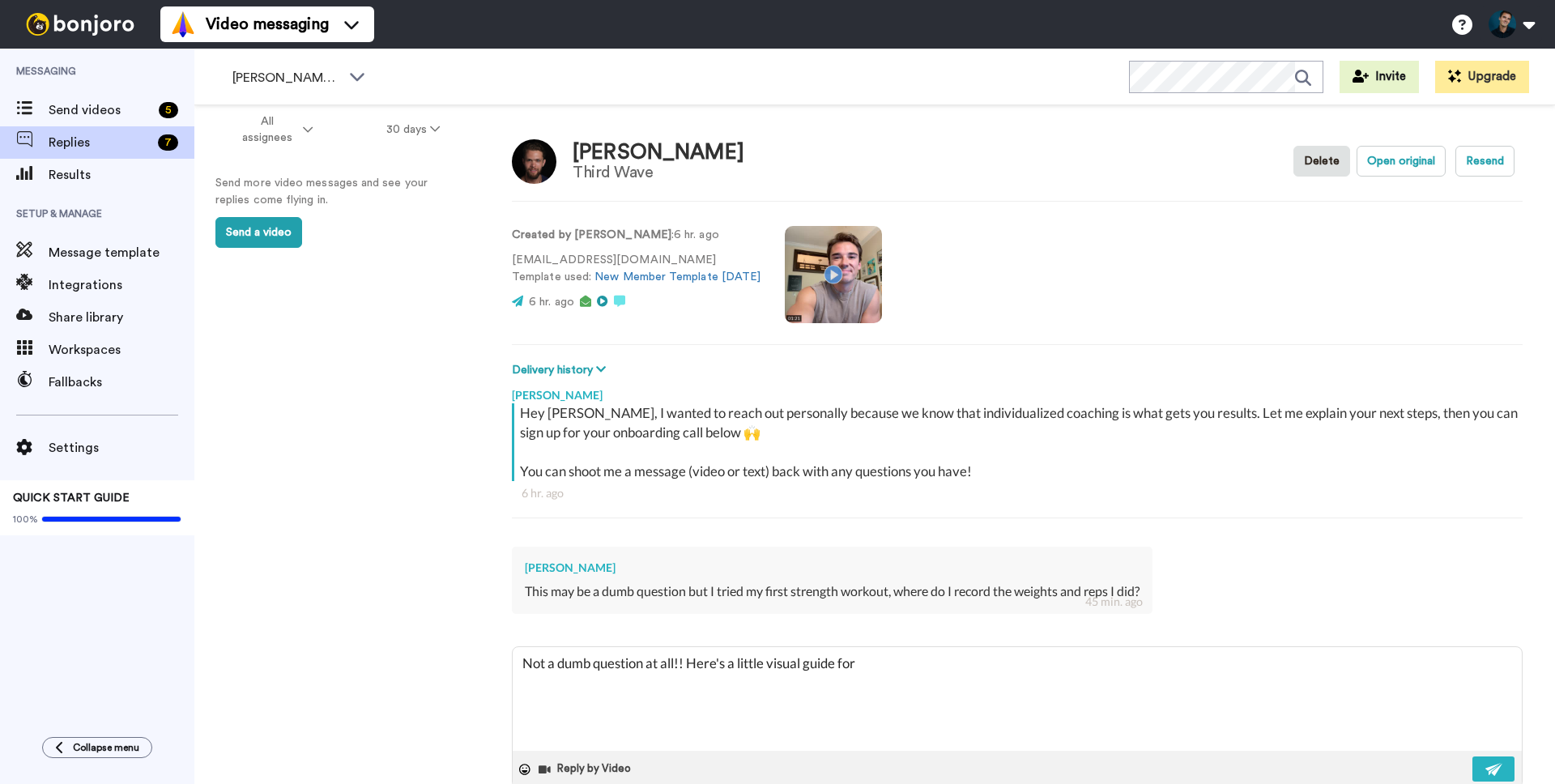
type textarea "x"
type textarea "Not a dumb question at all!! Here's a little visual guide for h"
type textarea "x"
type textarea "Not a dumb question at all!! Here's a little visual guide for"
type textarea "x"
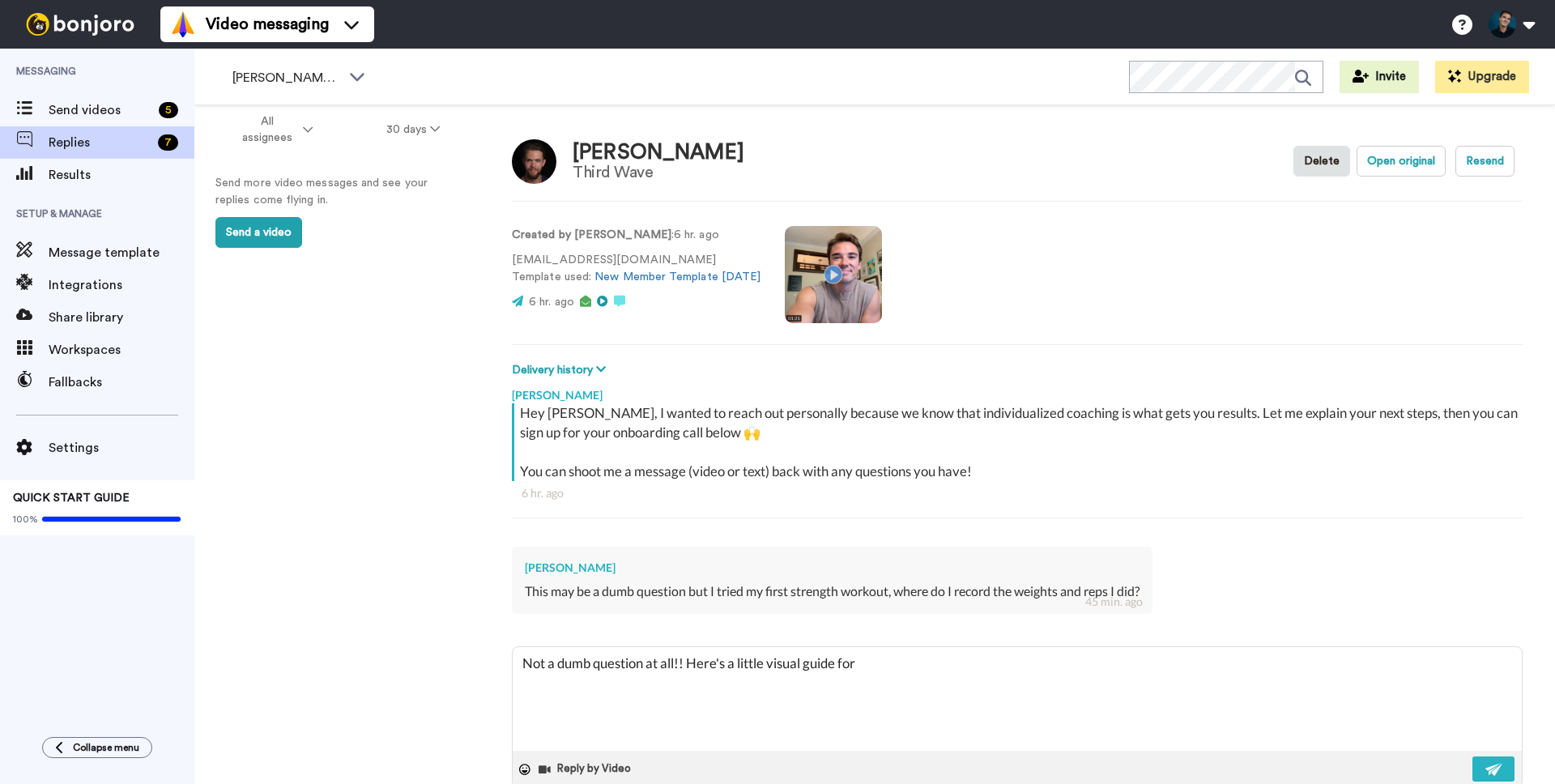
type textarea "Not a dumb question at all!! Here's a little visual guide for y"
type textarea "x"
type textarea "Not a dumb question at all!! Here's a little visual guide for yo"
type textarea "x"
type textarea "Not a dumb question at all!! Here's a little visual guide for you"
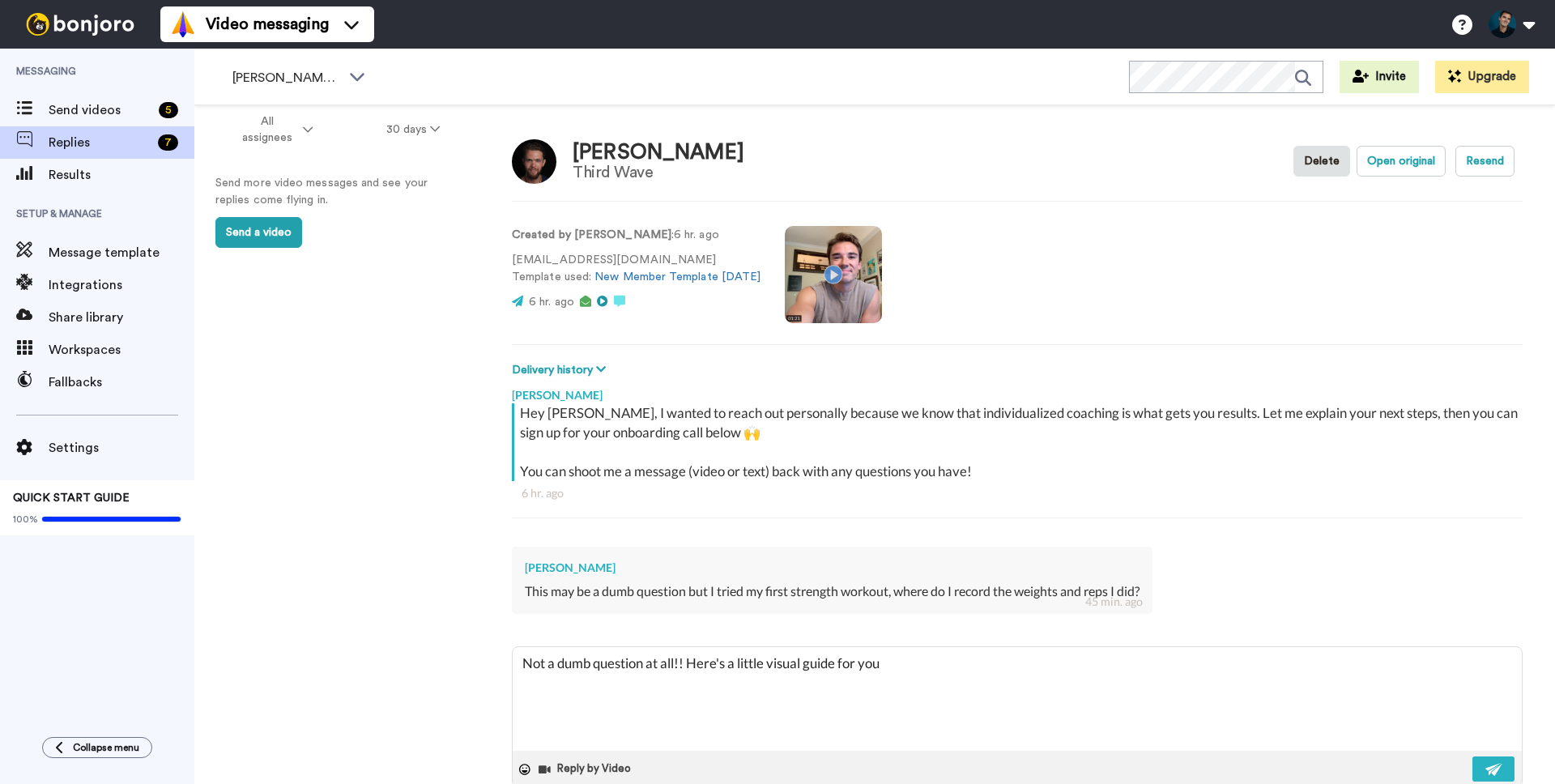
type textarea "x"
type textarea "Not a dumb question at all!! Here's a little visual guide for you:"
type textarea "x"
type textarea "Not a dumb question at all!! Here's a little visual guide for you:"
paste textarea "https://help.pridefit.com/en/article/how-do-i-log-my-weights-mewx3w/"
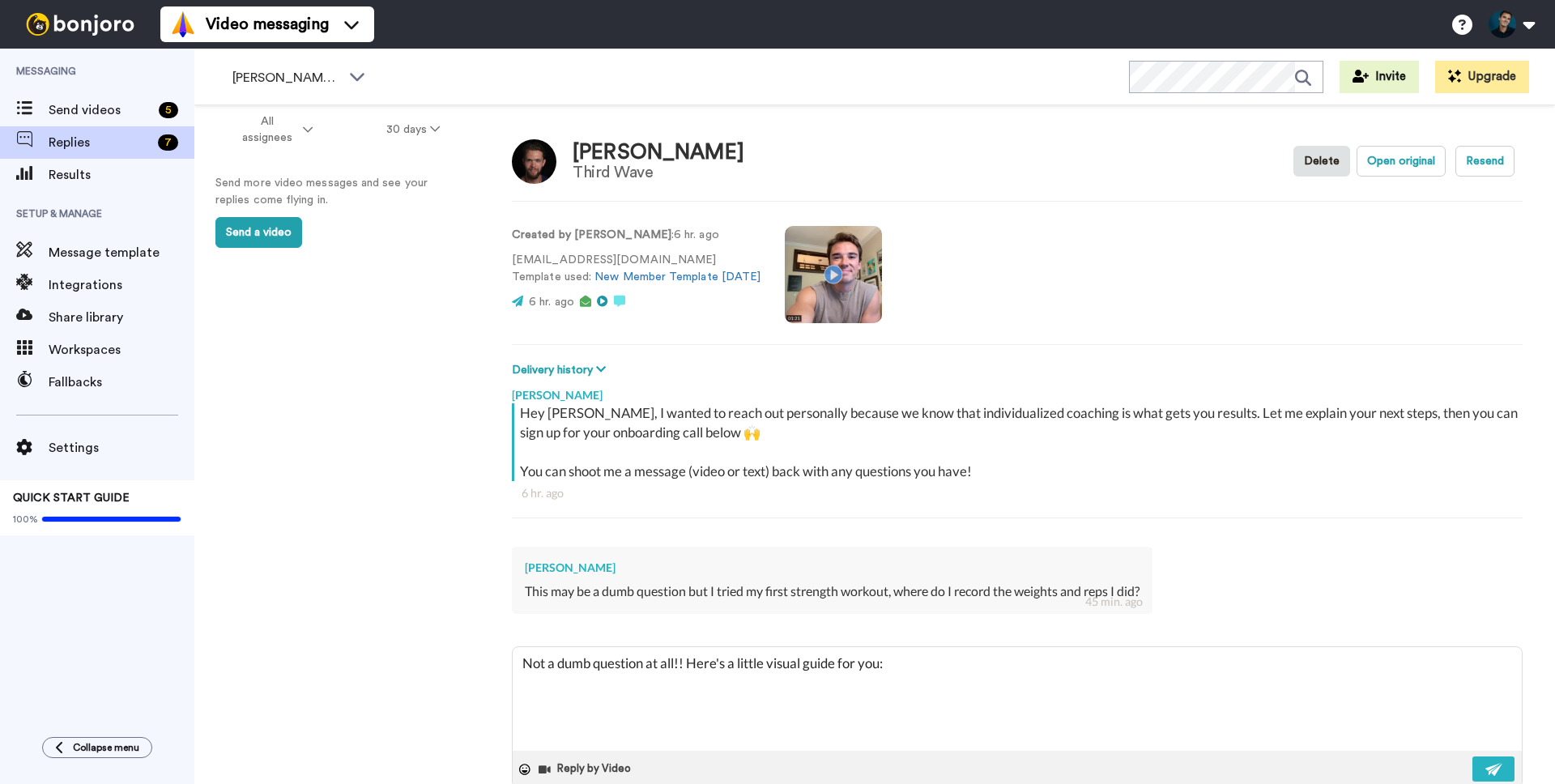
type textarea "x"
type textarea "Not a dumb question at all!! Here's a little visual guide for you: https://help…"
type textarea "x"
type textarea "Not a dumb question at all!! Here's a little visual guide for you: https://help…"
type textarea "x"
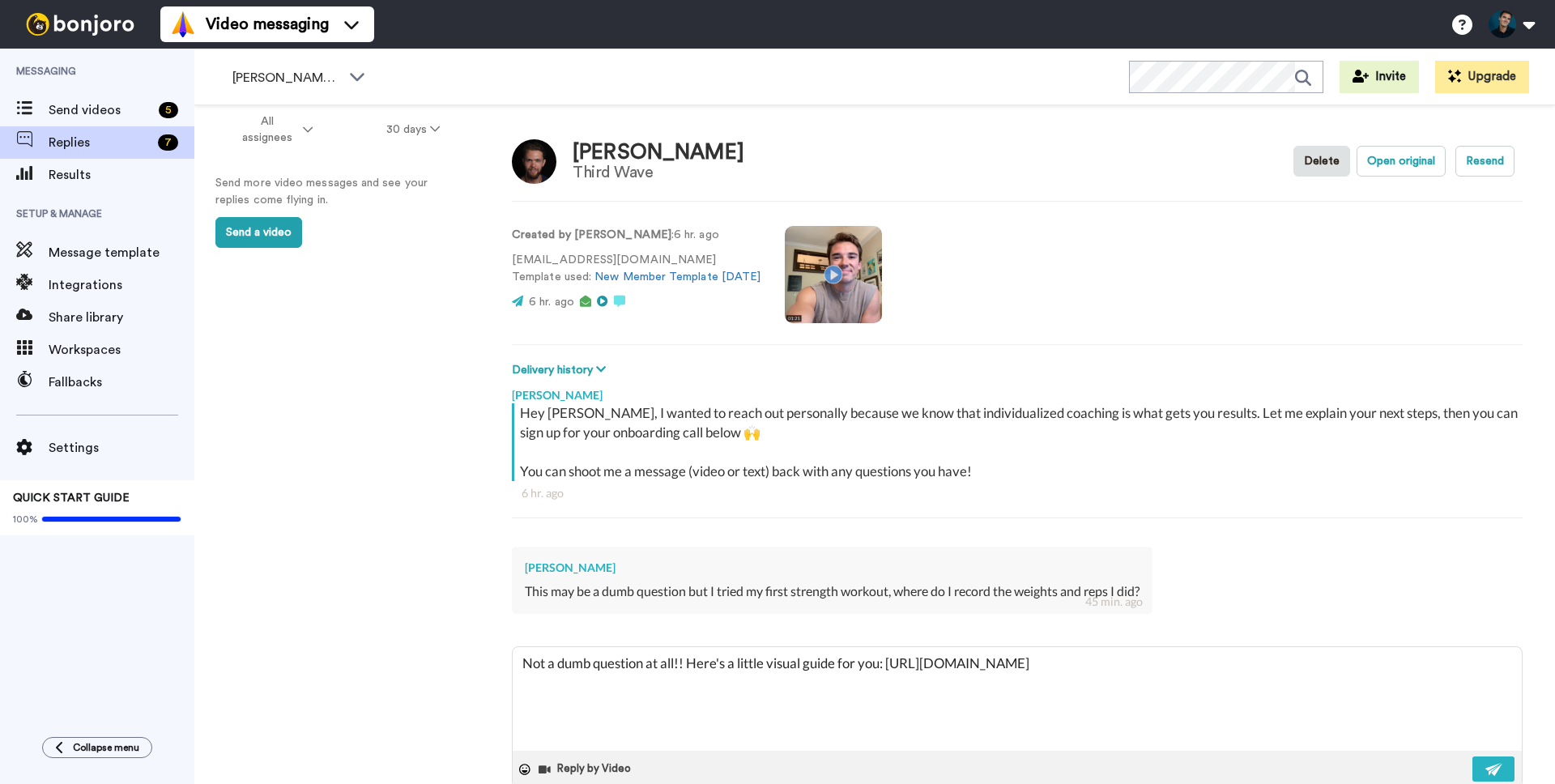
type textarea "Not a dumb question at all!! Here's a little visual guide for you: https://help…"
type textarea "x"
type textarea "Not a dumb question at all!! Here's a little visual guide for you: https://help…"
type textarea "x"
type textarea "Not a dumb question at all!! Here's a little visual guide for you: https://help…"
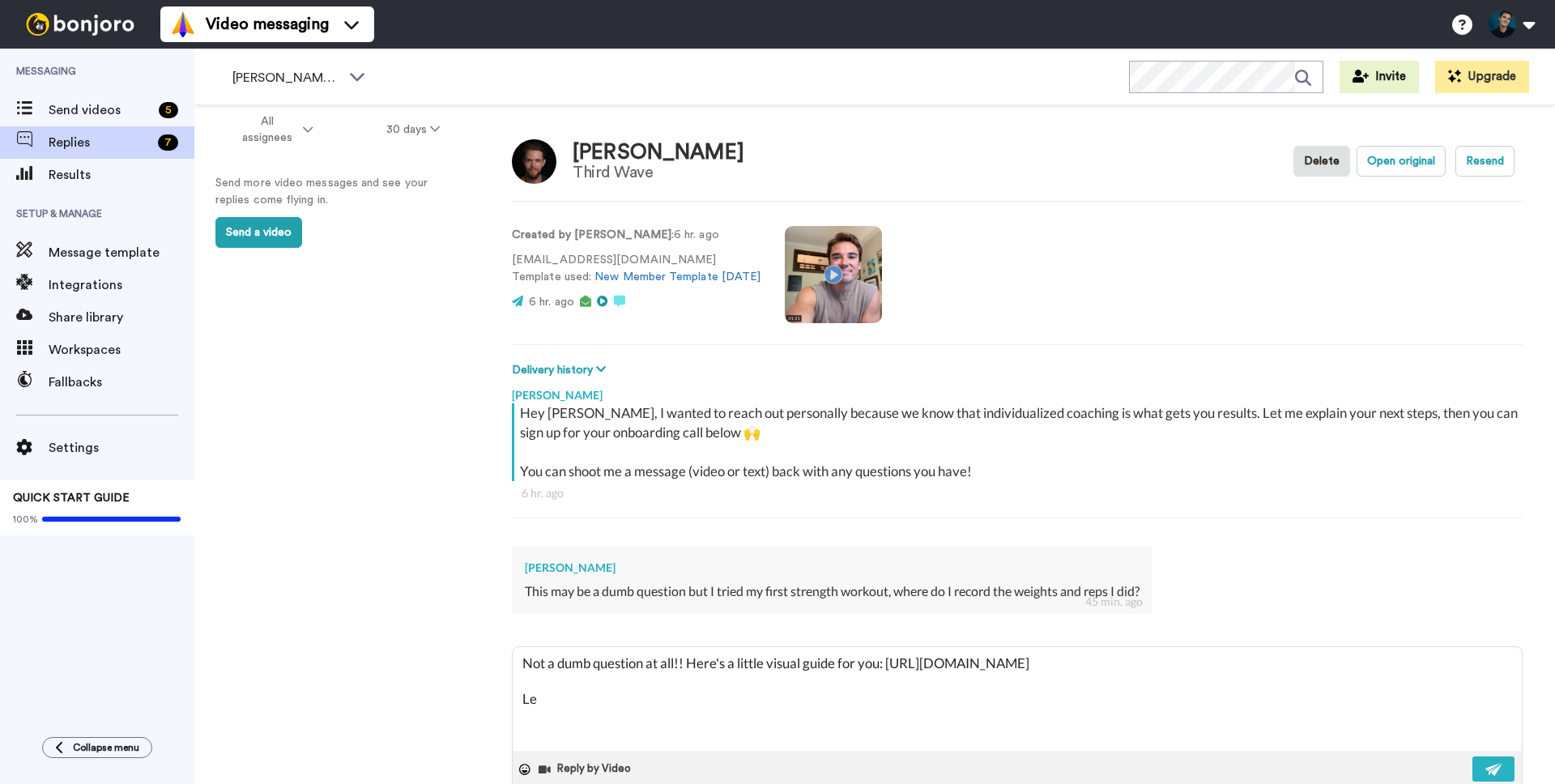
type textarea "x"
type textarea "Not a dumb question at all!! Here's a little visual guide for you: https://help…"
type textarea "x"
type textarea "Not a dumb question at all!! Here's a little visual guide for you: https://help…"
type textarea "x"
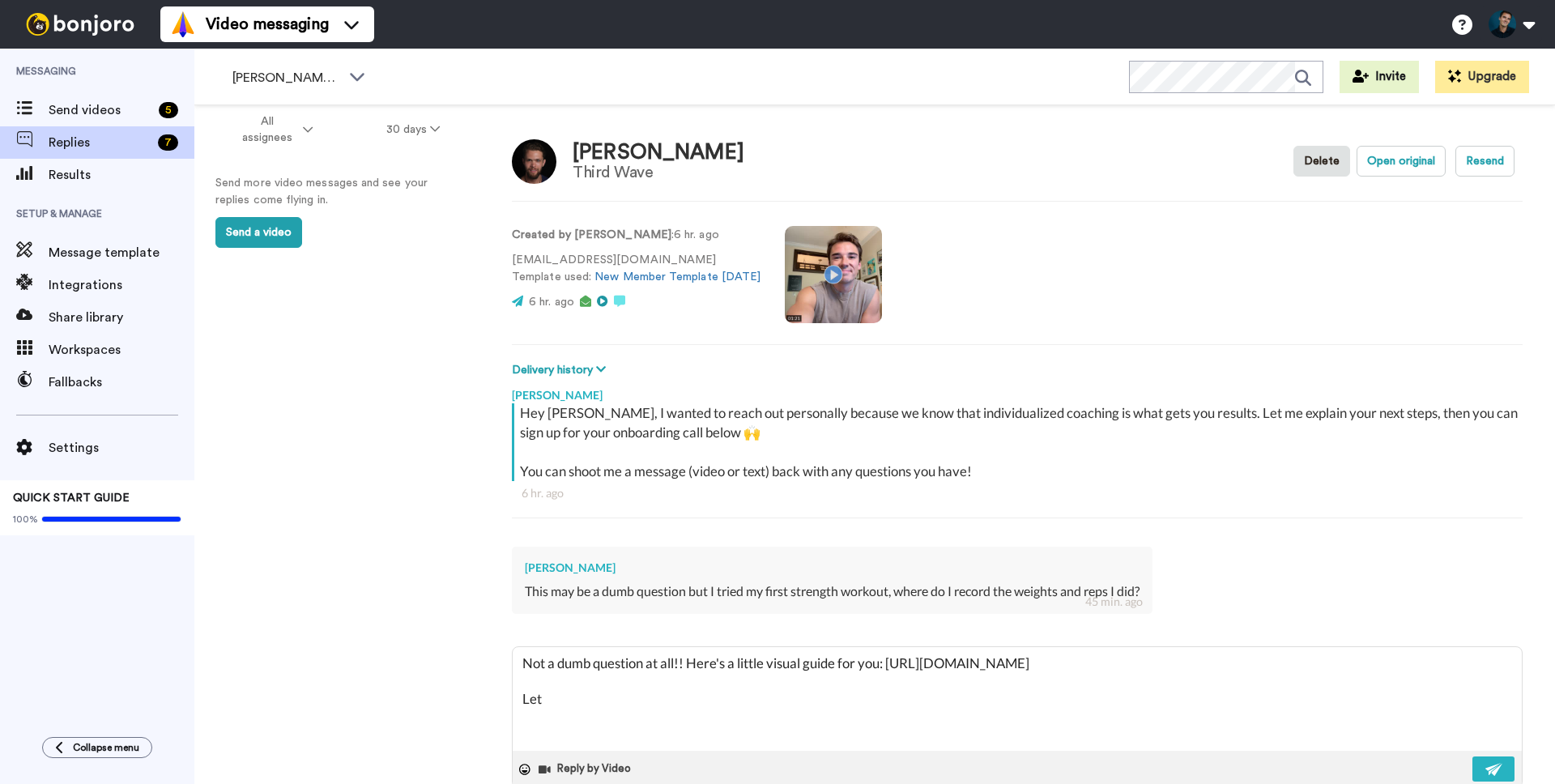
type textarea "Not a dumb question at all!! Here's a little visual guide for you: https://help…"
type textarea "x"
type textarea "Not a dumb question at all!! Here's a little visual guide for you: https://help…"
type textarea "x"
type textarea "Not a dumb question at all!! Here's a little visual guide for you: https://help…"
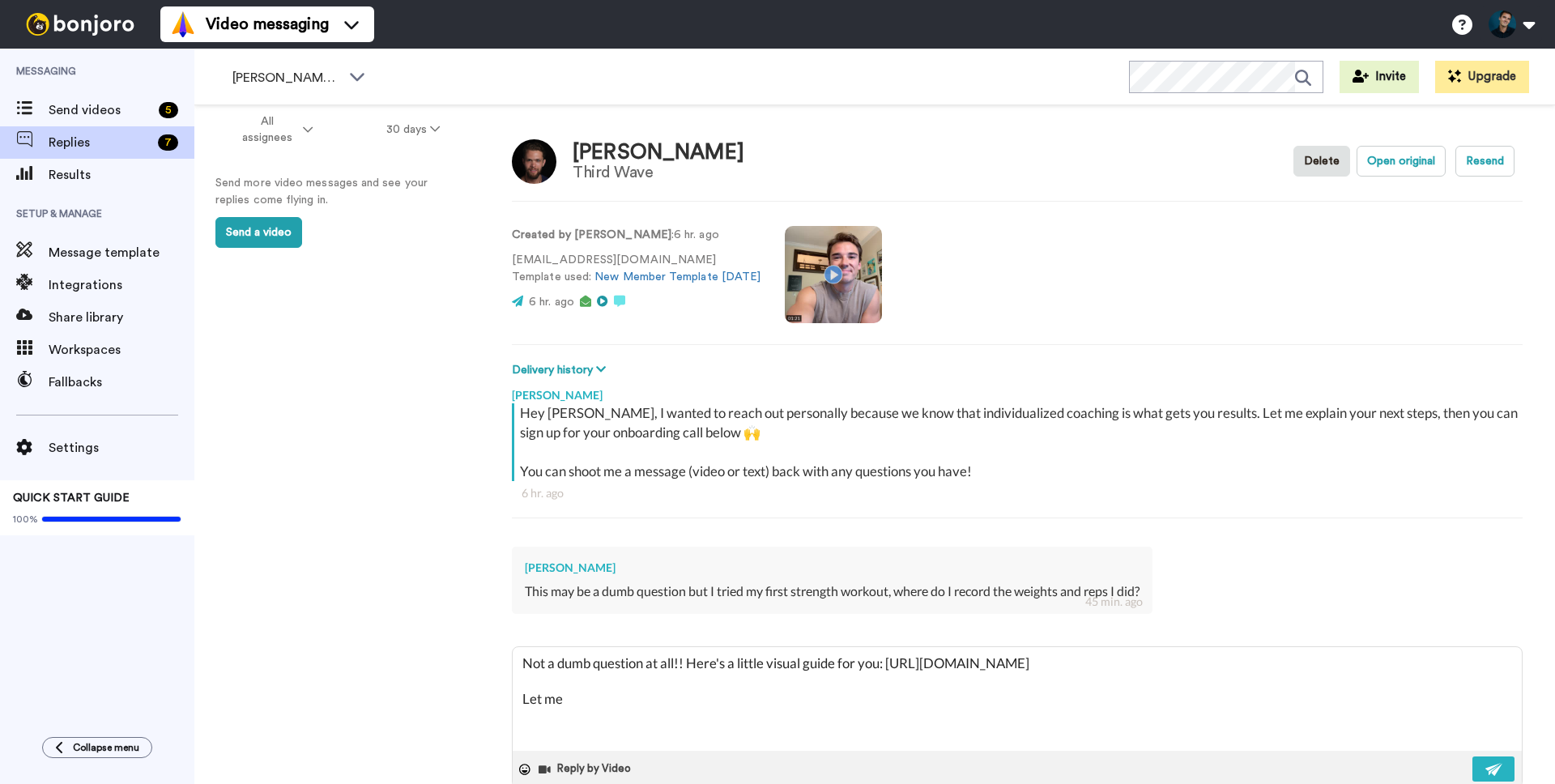
type textarea "x"
type textarea "Not a dumb question at all!! Here's a little visual guide for you: https://help…"
type textarea "x"
type textarea "Not a dumb question at all!! Here's a little visual guide for you: https://help…"
type textarea "x"
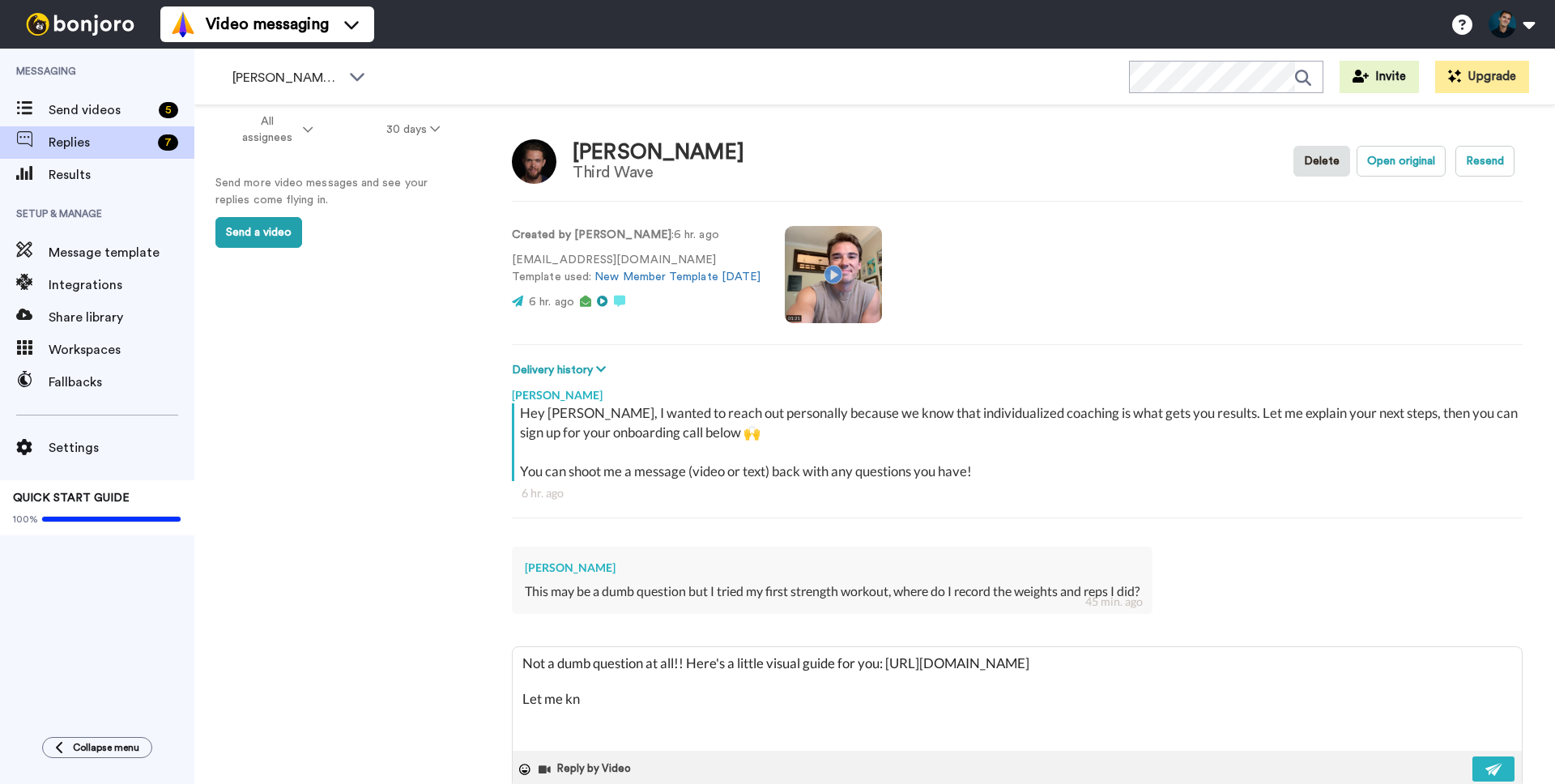
type textarea "Not a dumb question at all!! Here's a little visual guide for you: https://help…"
type textarea "x"
type textarea "Not a dumb question at all!! Here's a little visual guide for you: https://help…"
type textarea "x"
type textarea "Not a dumb question at all!! Here's a little visual guide for you: https://help…"
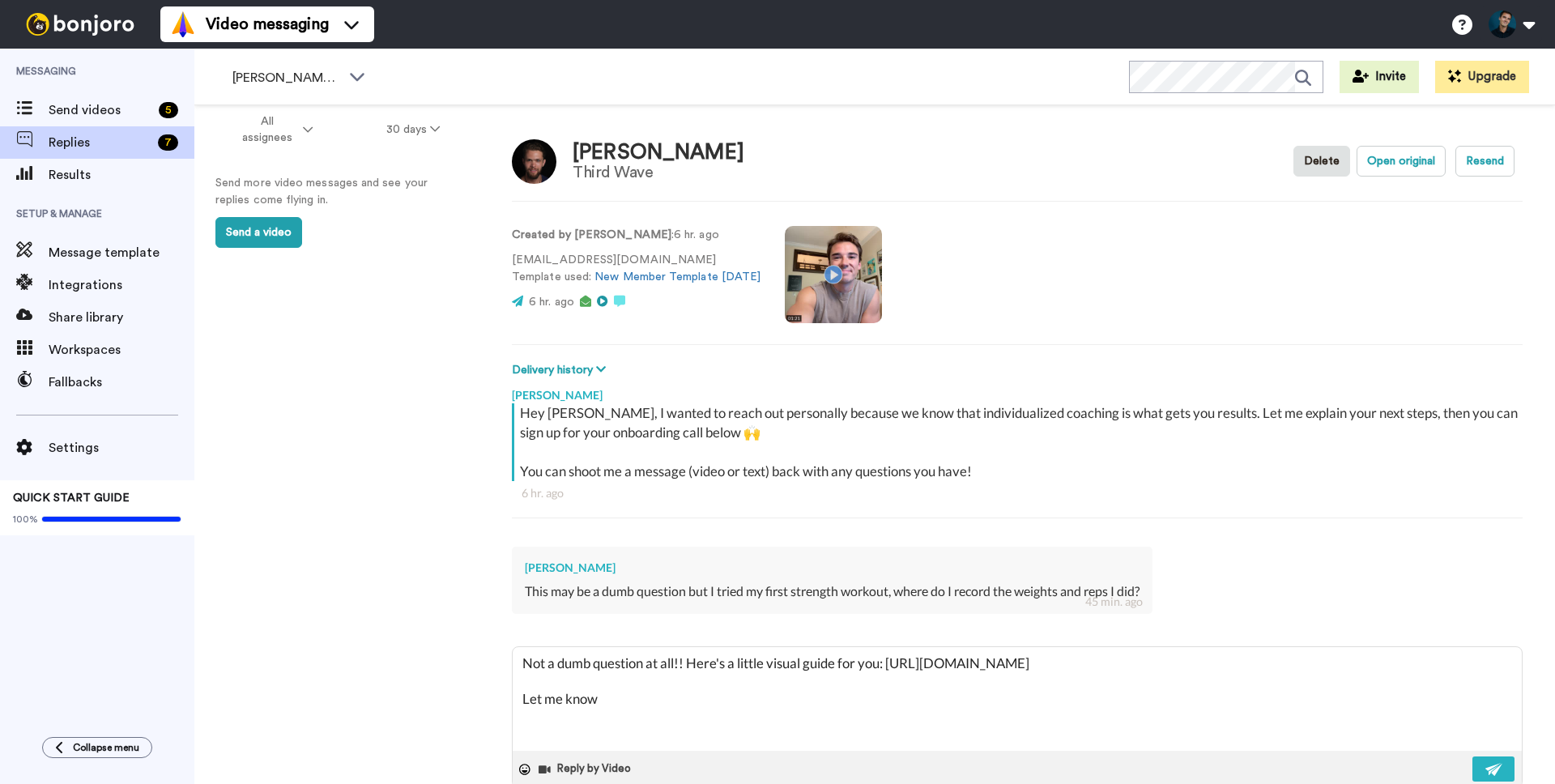
type textarea "x"
type textarea "Not a dumb question at all!! Here's a little visual guide for you: https://help…"
type textarea "x"
type textarea "Not a dumb question at all!! Here's a little visual guide for you: https://help…"
type textarea "x"
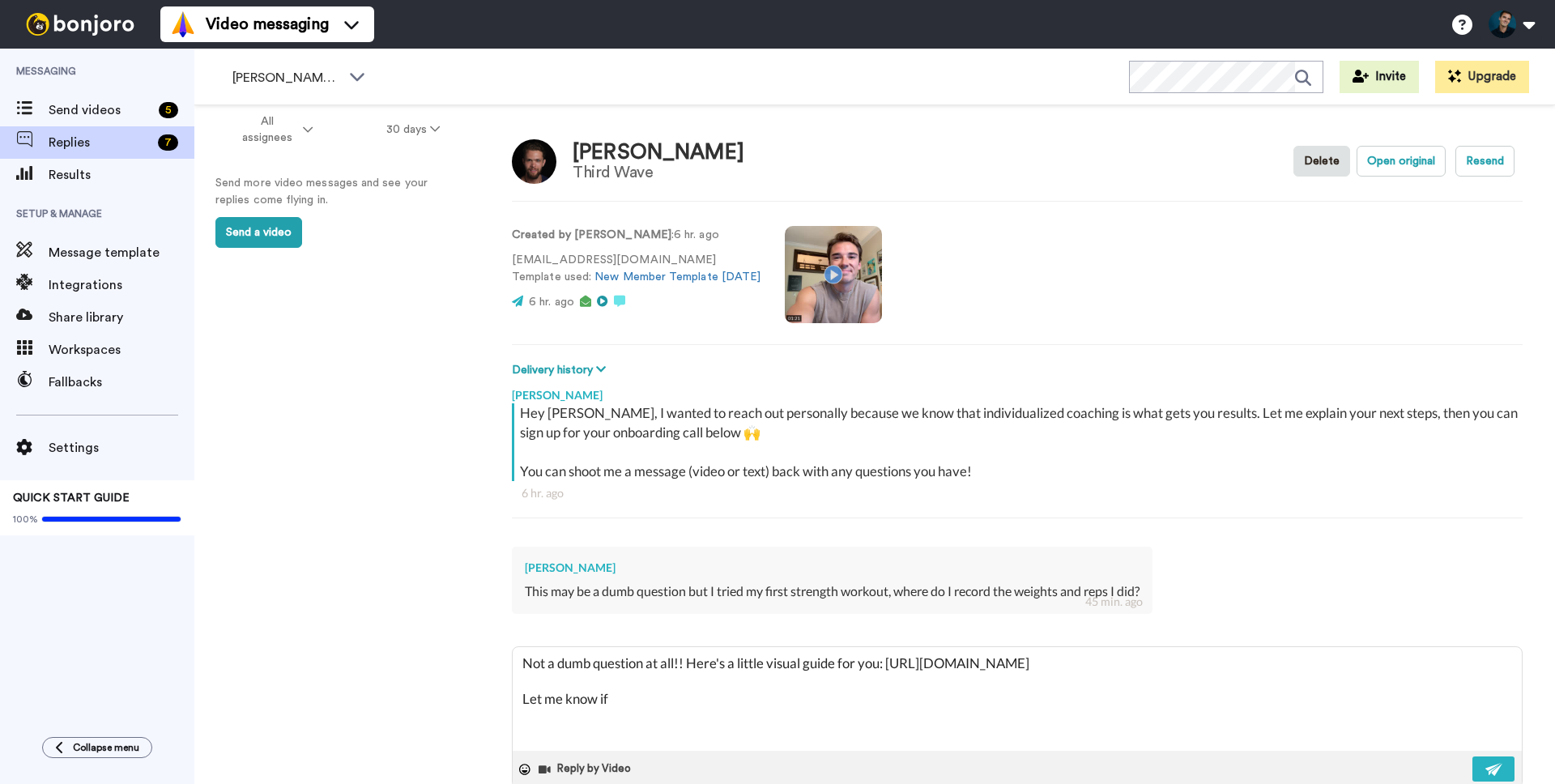
type textarea "Not a dumb question at all!! Here's a little visual guide for you: https://help…"
type textarea "x"
type textarea "Not a dumb question at all!! Here's a little visual guide for you: https://help…"
type textarea "x"
type textarea "Not a dumb question at all!! Here's a little visual guide for you: https://help…"
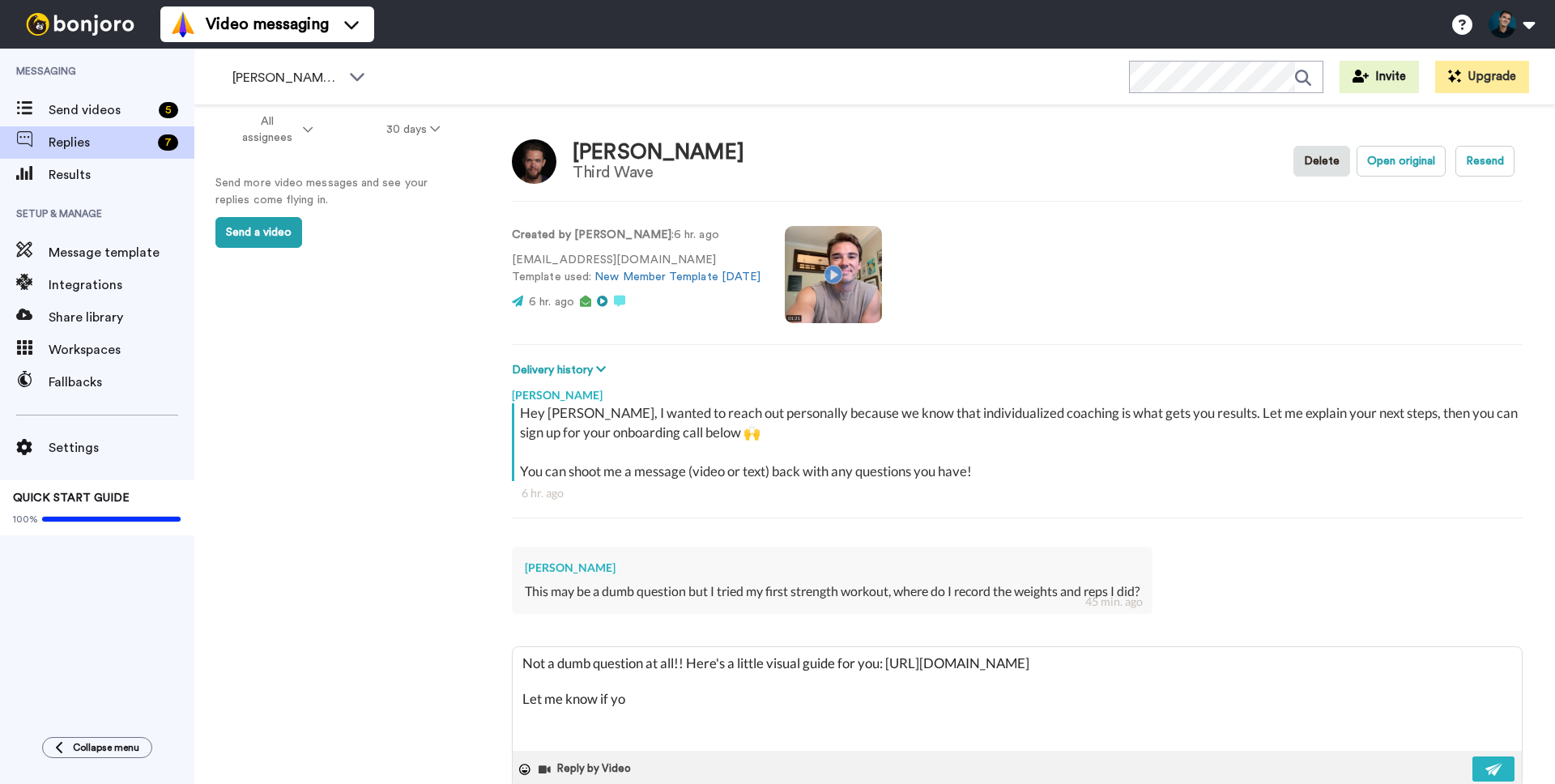
type textarea "x"
type textarea "Not a dumb question at all!! Here's a little visual guide for you: https://help…"
type textarea "x"
type textarea "Not a dumb question at all!! Here's a little visual guide for you: https://help…"
type textarea "x"
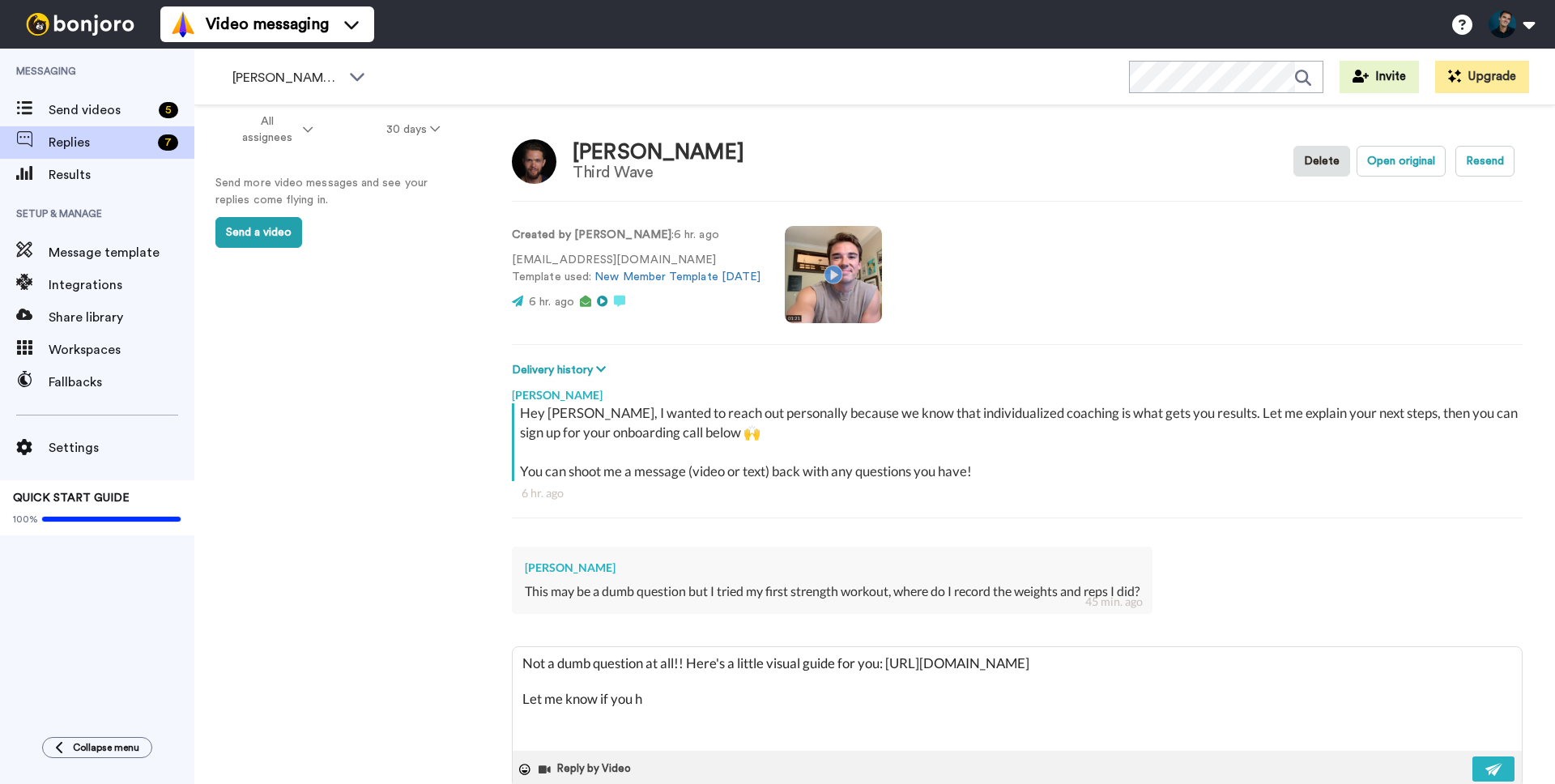
type textarea "Not a dumb question at all!! Here's a little visual guide for you: https://help…"
type textarea "x"
type textarea "Not a dumb question at all!! Here's a little visual guide for you: https://help…"
type textarea "x"
type textarea "Not a dumb question at all!! Here's a little visual guide for you: https://help…"
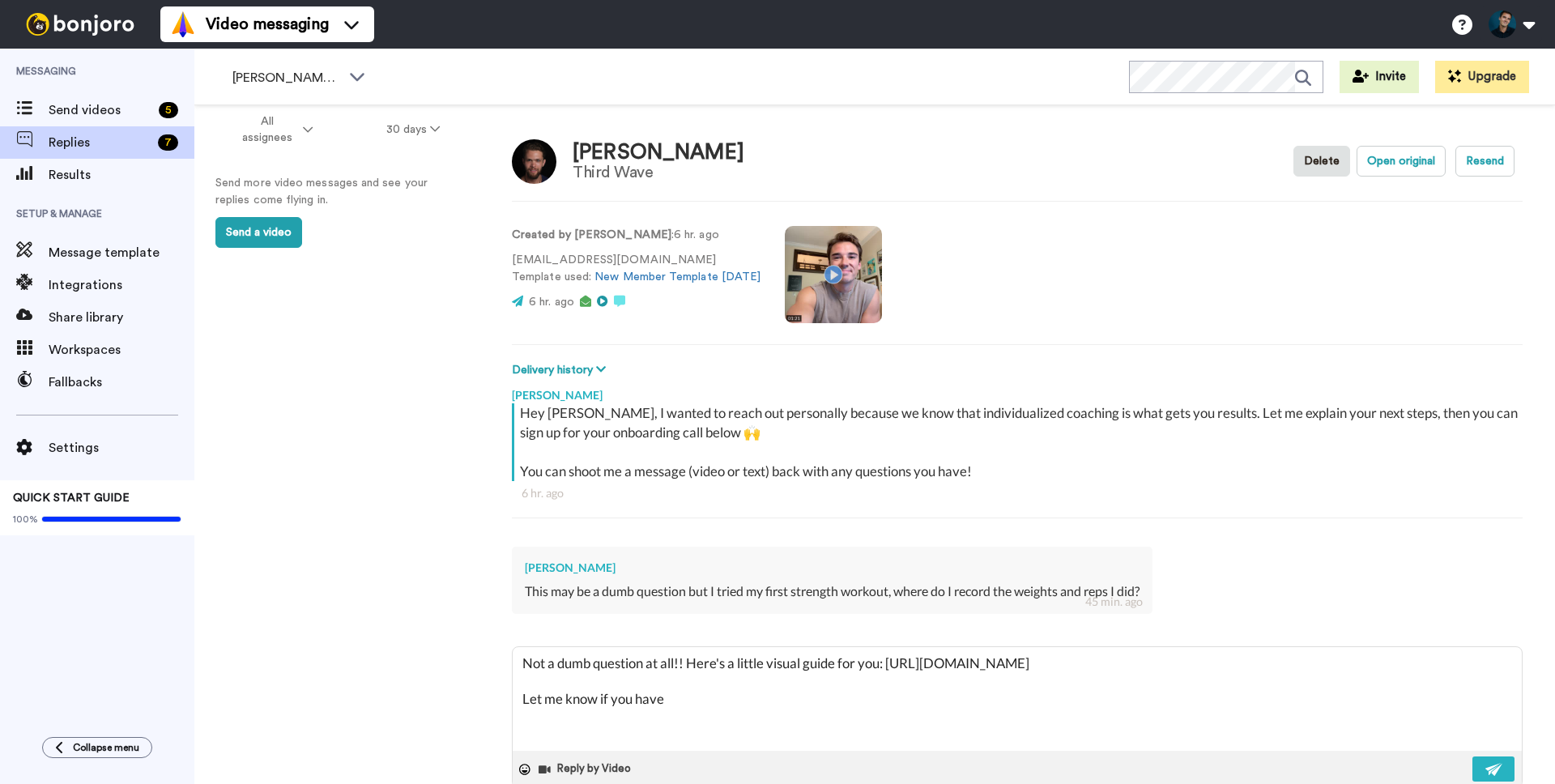
type textarea "x"
type textarea "Not a dumb question at all!! Here's a little visual guide for you: https://help…"
type textarea "x"
type textarea "Not a dumb question at all!! Here's a little visual guide for you: https://help…"
type textarea "x"
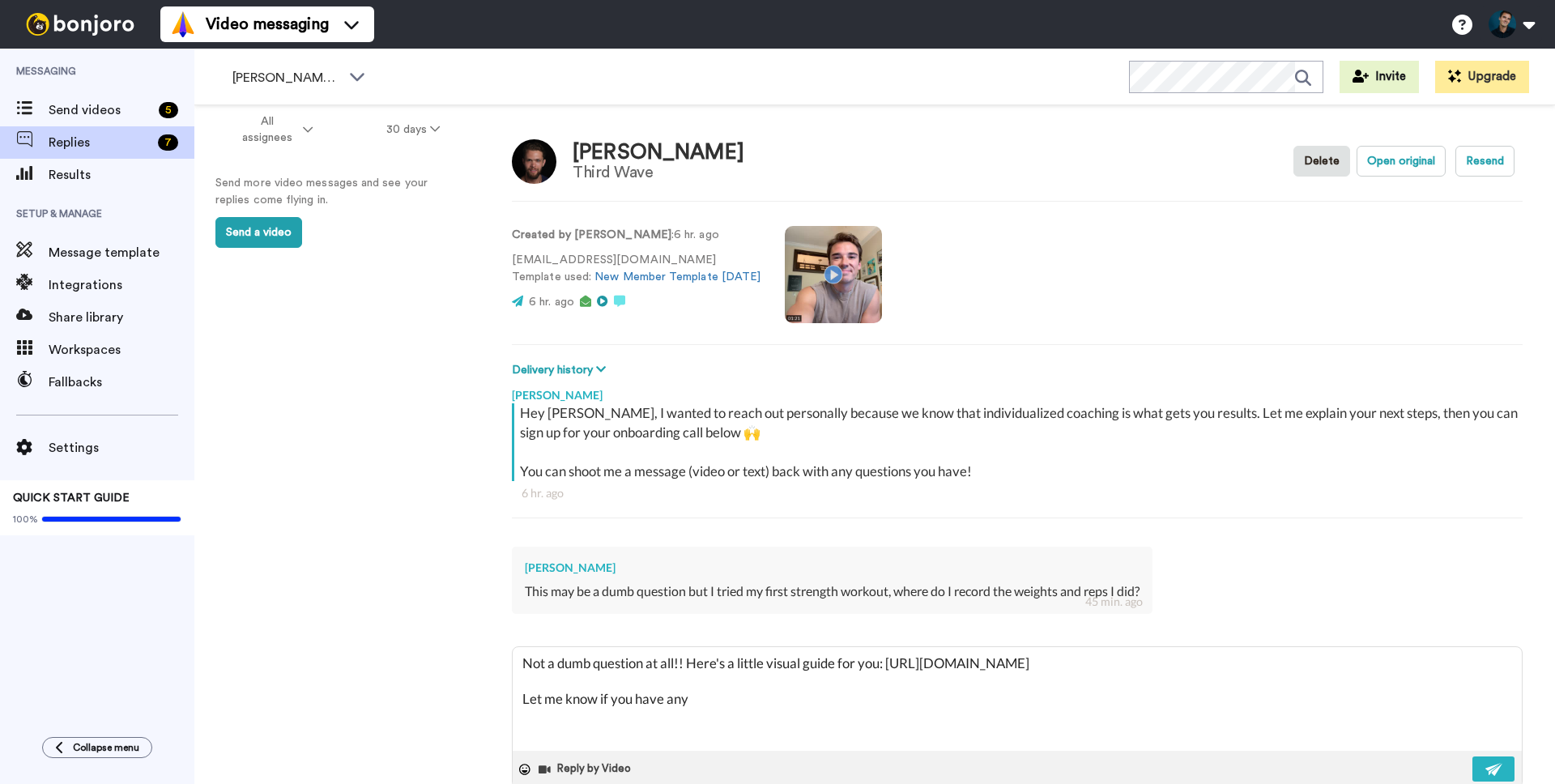
type textarea "Not a dumb question at all!! Here's a little visual guide for you: https://help…"
type textarea "x"
type textarea "Not a dumb question at all!! Here's a little visual guide for you: https://help…"
type textarea "x"
type textarea "Not a dumb question at all!! Here's a little visual guide for you: https://help…"
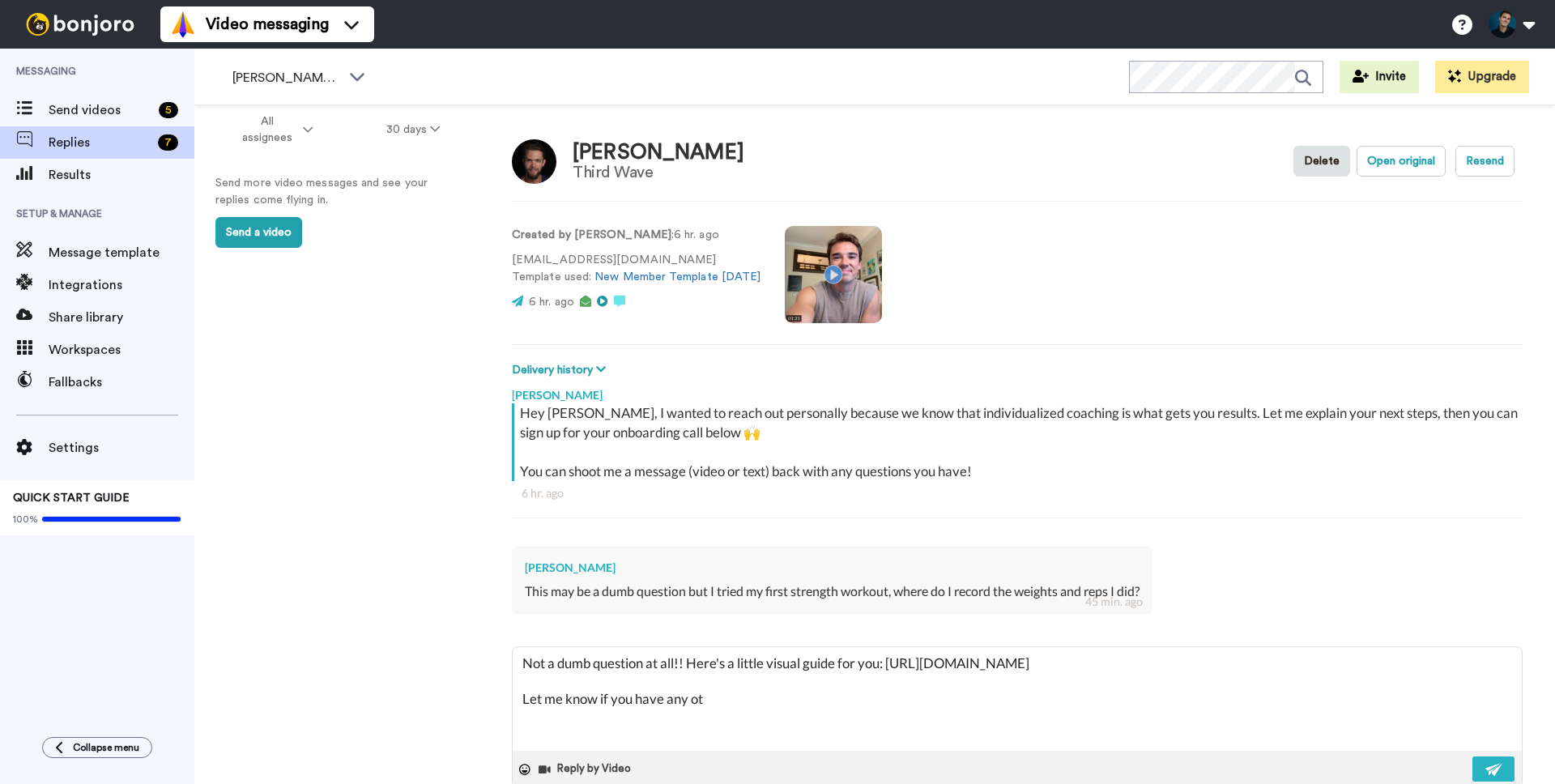
type textarea "x"
type textarea "Not a dumb question at all!! Here's a little visual guide for you: https://help…"
click at [1496, 766] on img at bounding box center [1495, 769] width 18 height 13
